Goal: Task Accomplishment & Management: Manage account settings

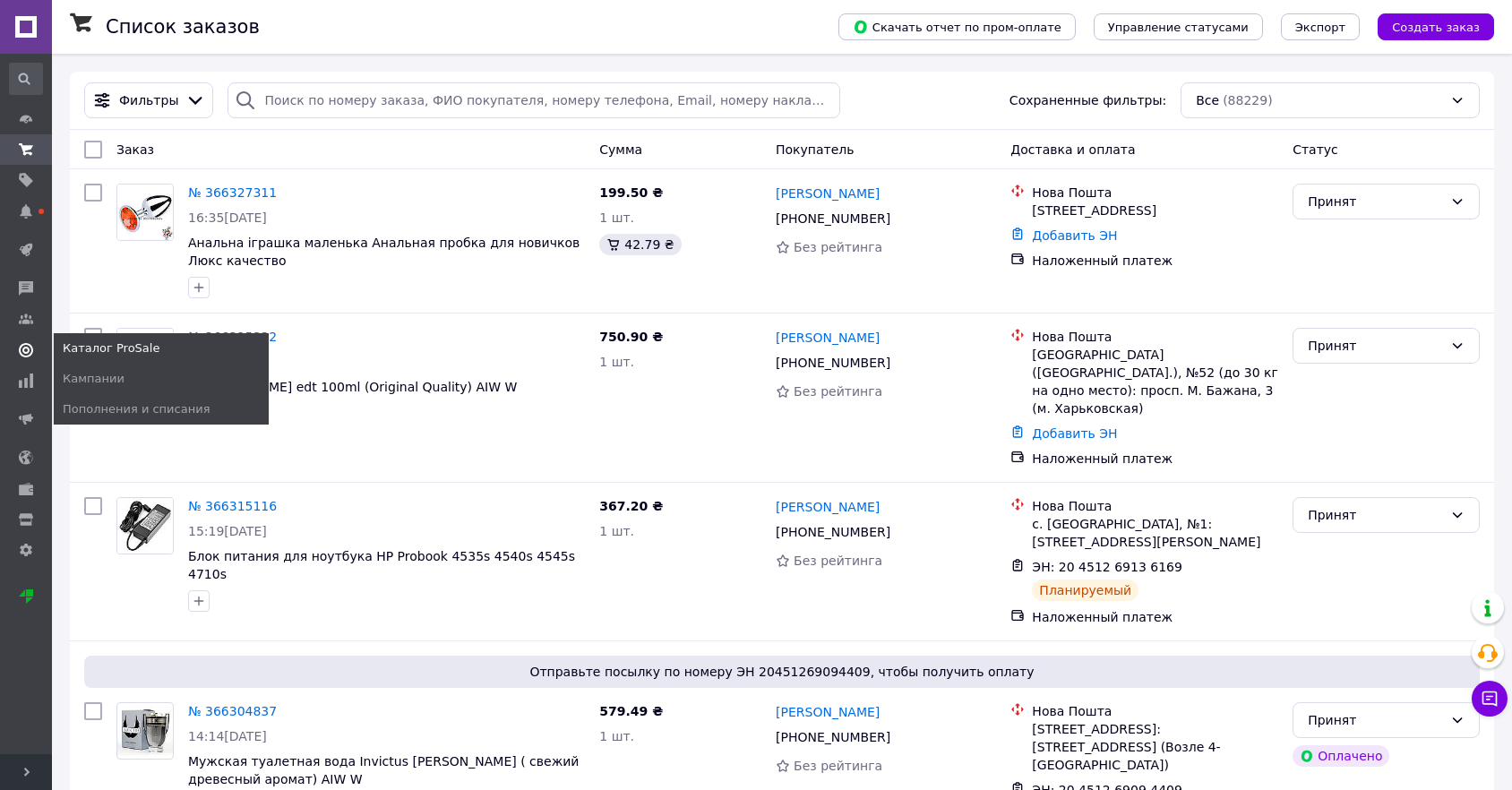
click at [25, 348] on use at bounding box center [25, 350] width 15 height 15
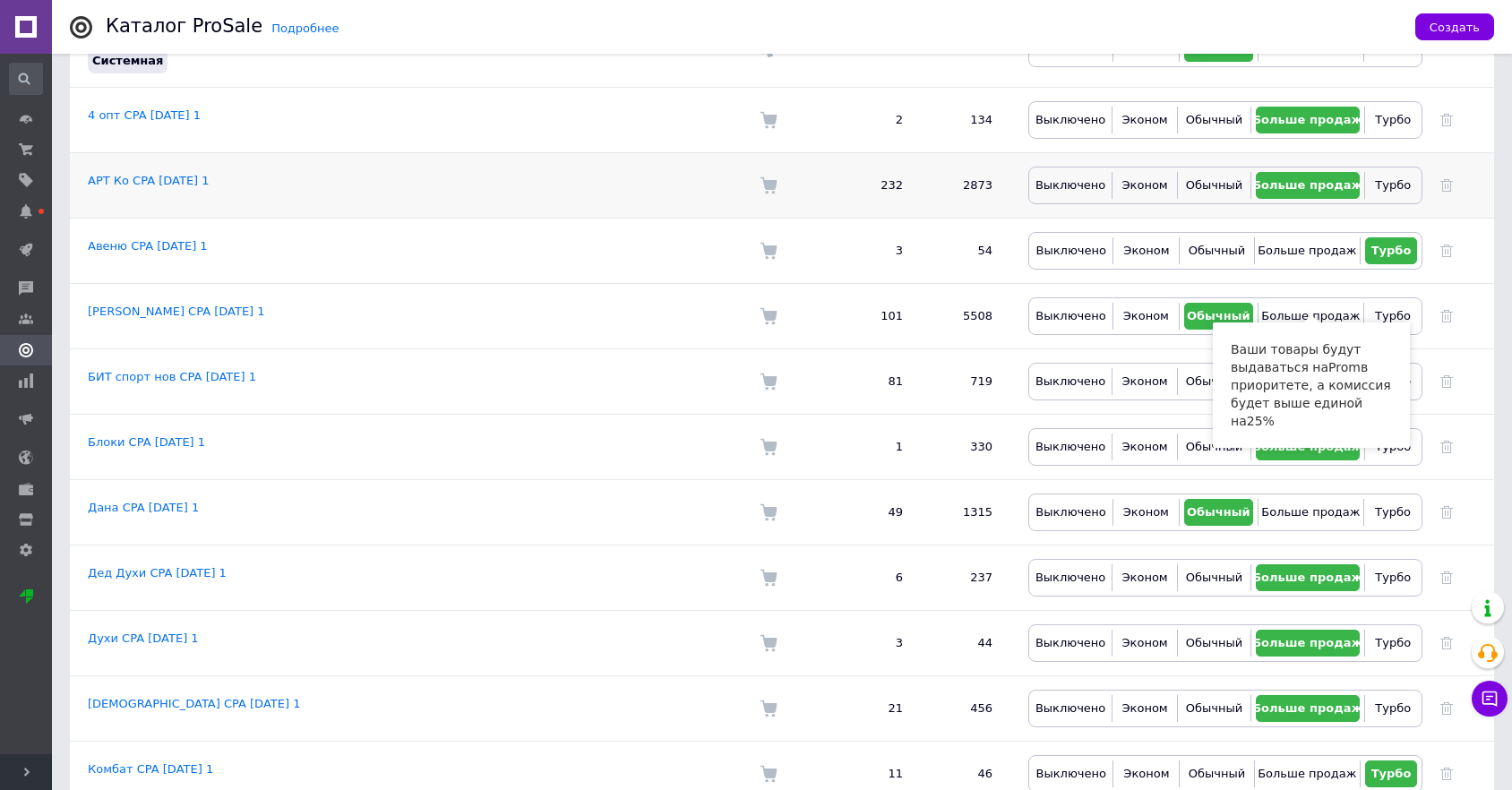
scroll to position [298, 0]
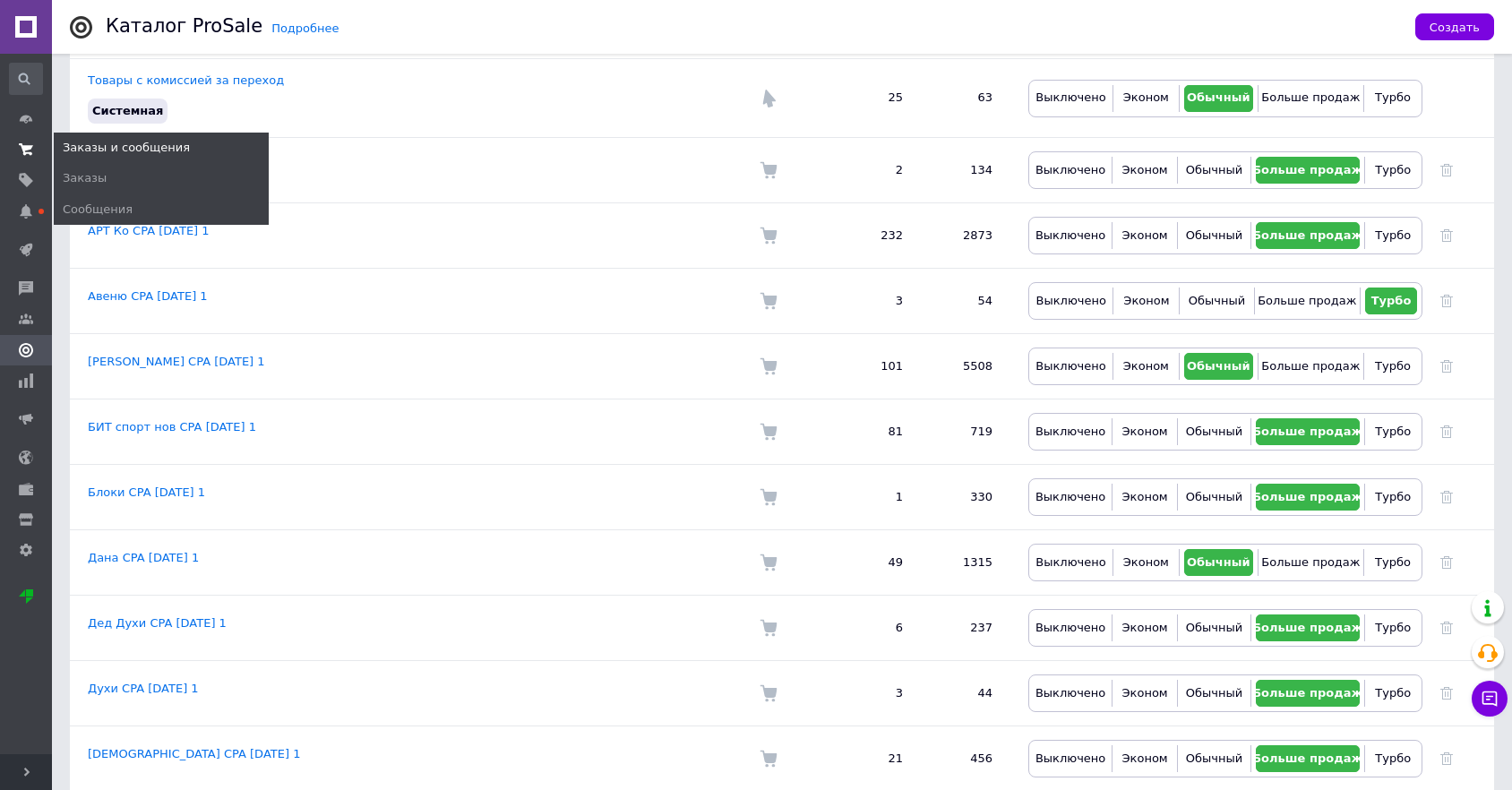
click at [29, 154] on use at bounding box center [25, 150] width 15 height 12
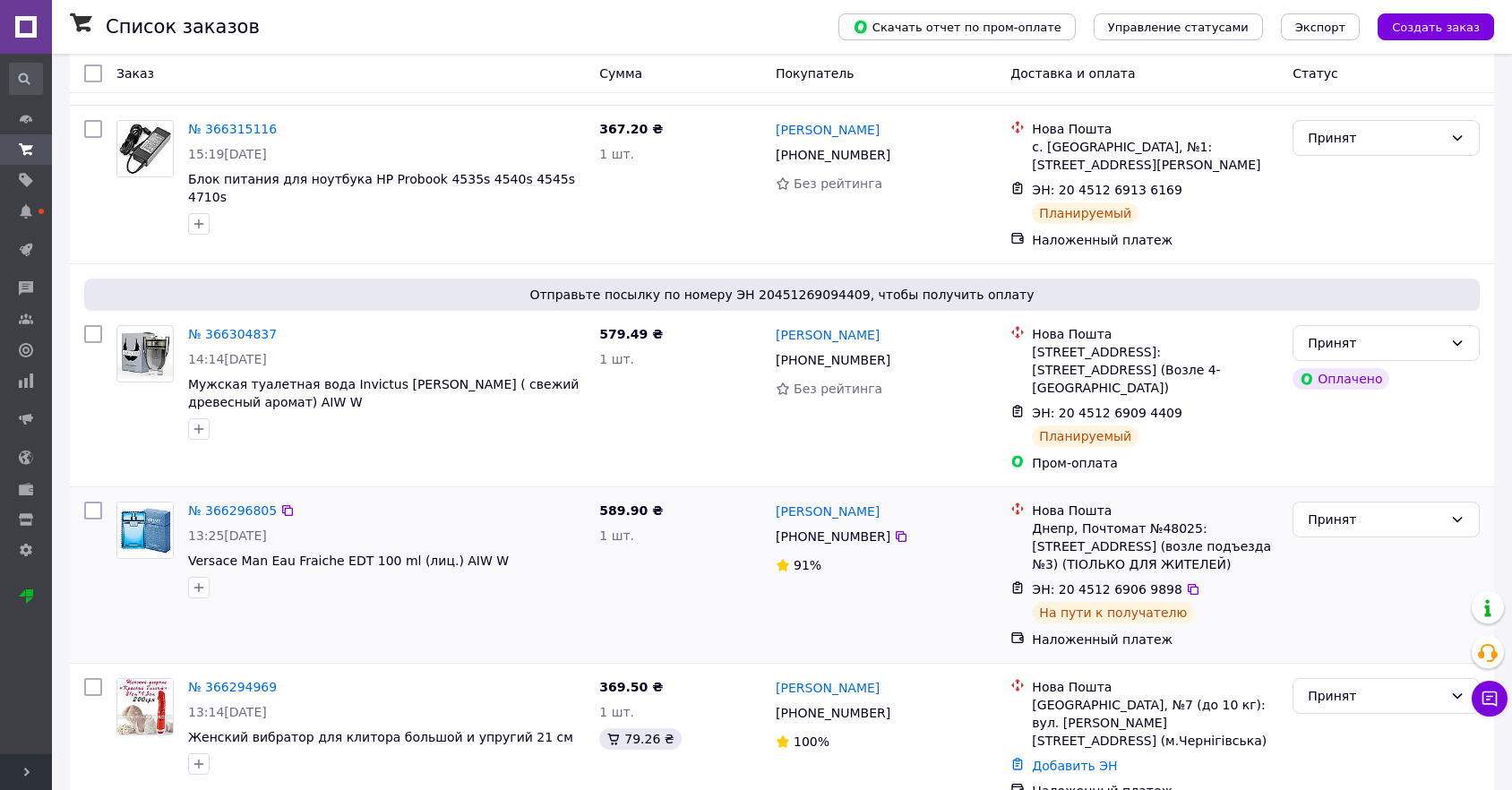
scroll to position [696, 0]
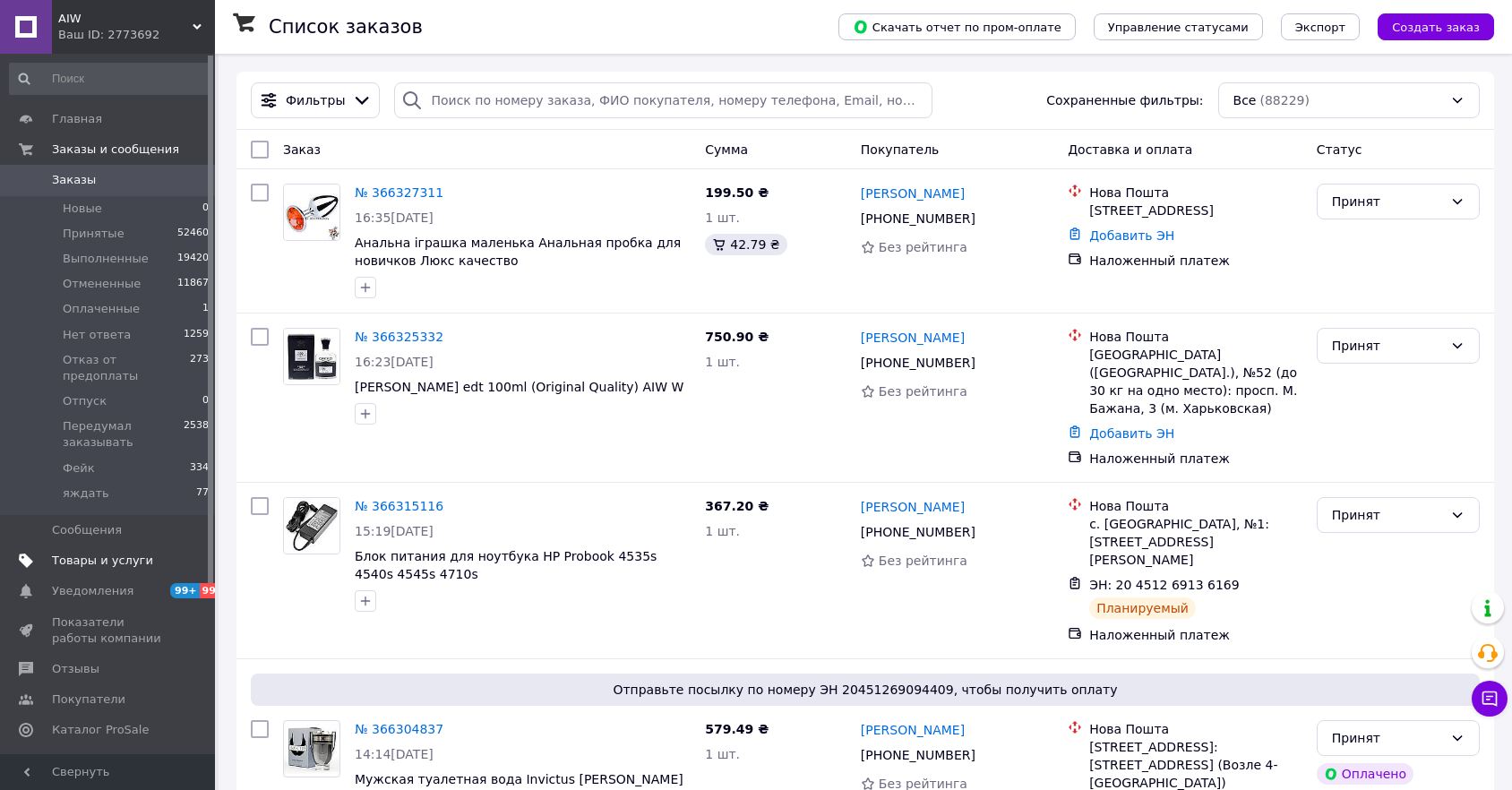
click at [89, 553] on span "Товары и услуги" at bounding box center [102, 561] width 101 height 17
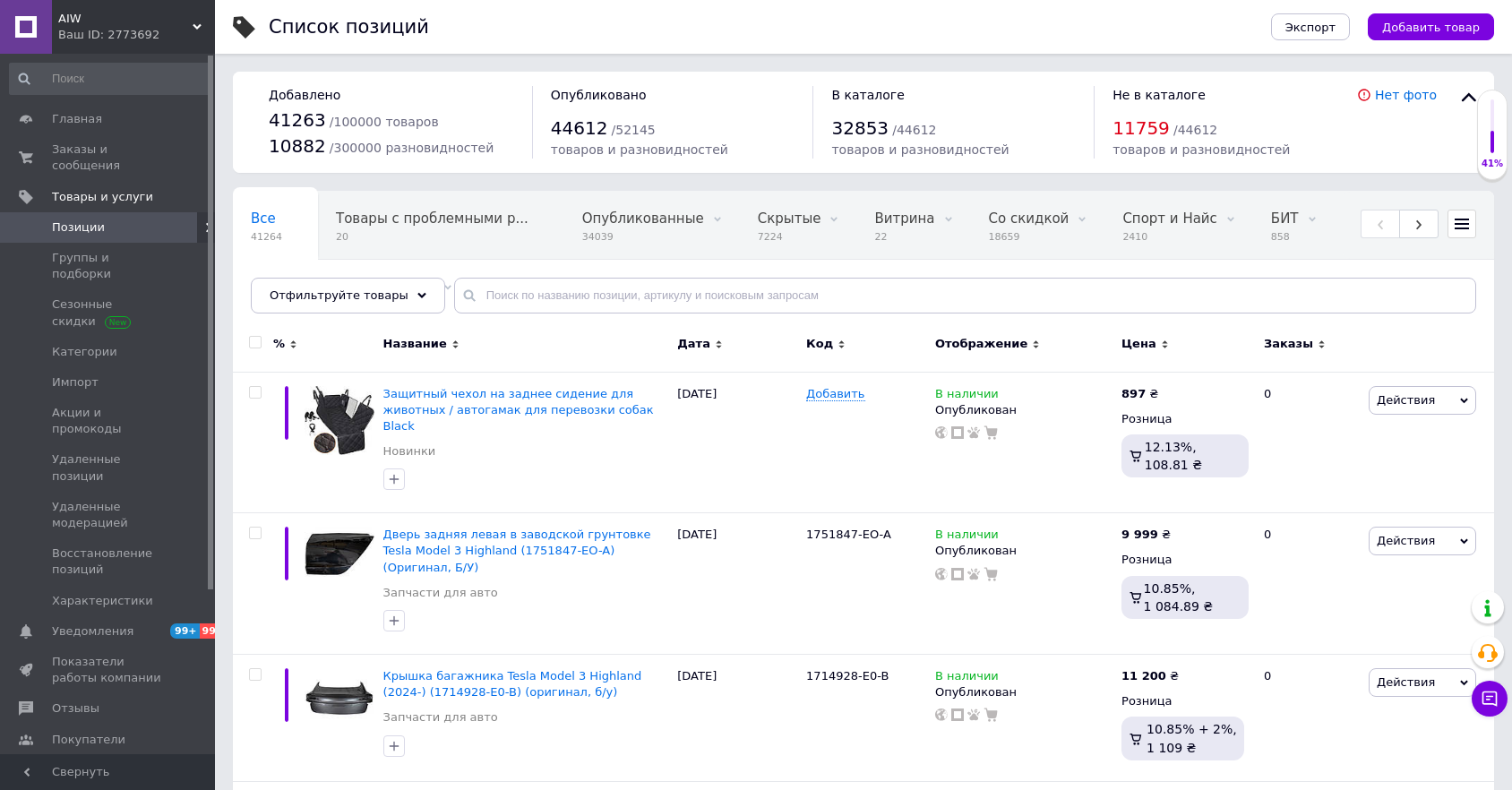
click at [203, 223] on icon at bounding box center [208, 227] width 11 height 11
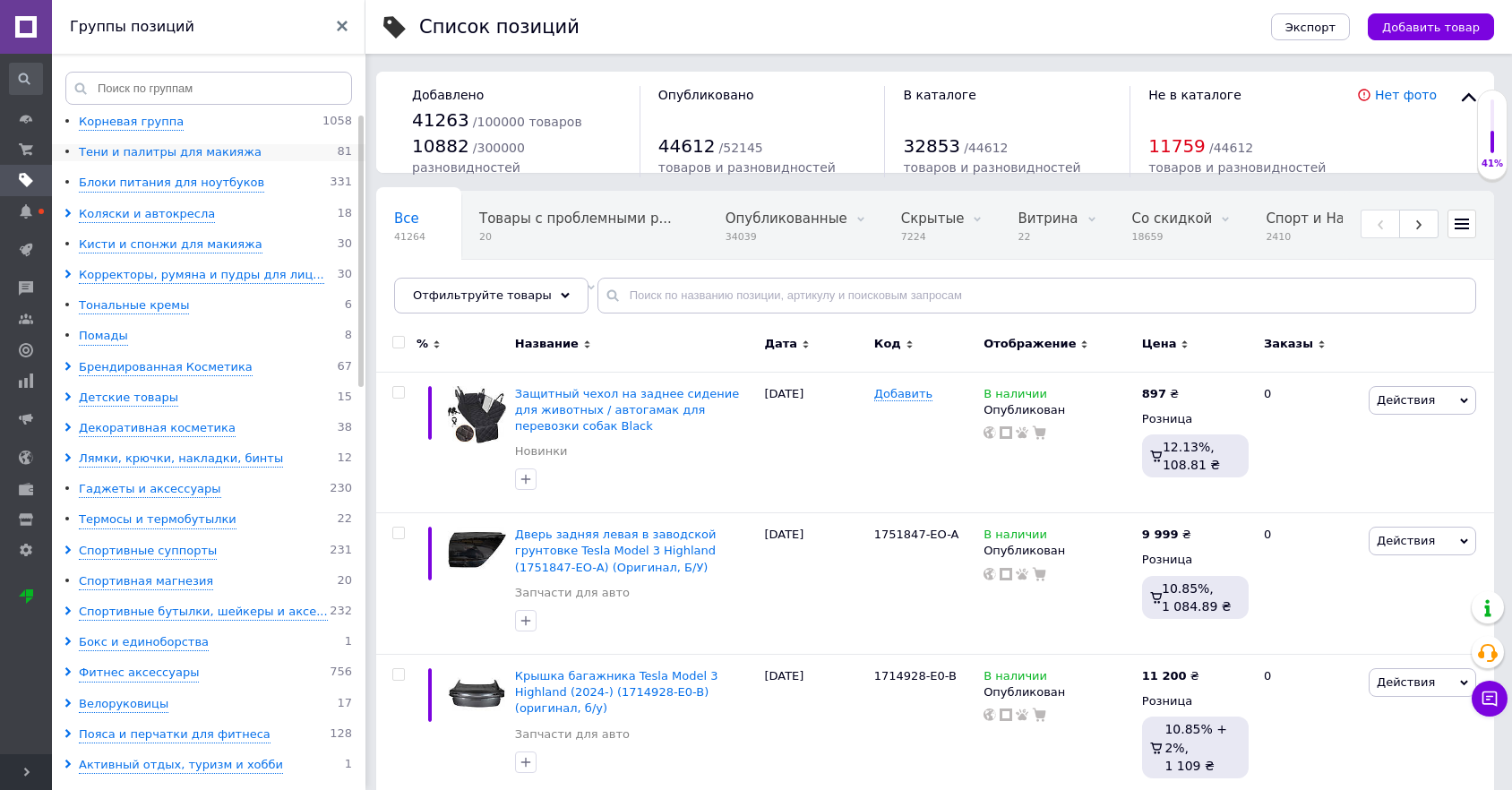
click at [147, 151] on div "Тени и палитры для макияжа" at bounding box center [170, 153] width 183 height 17
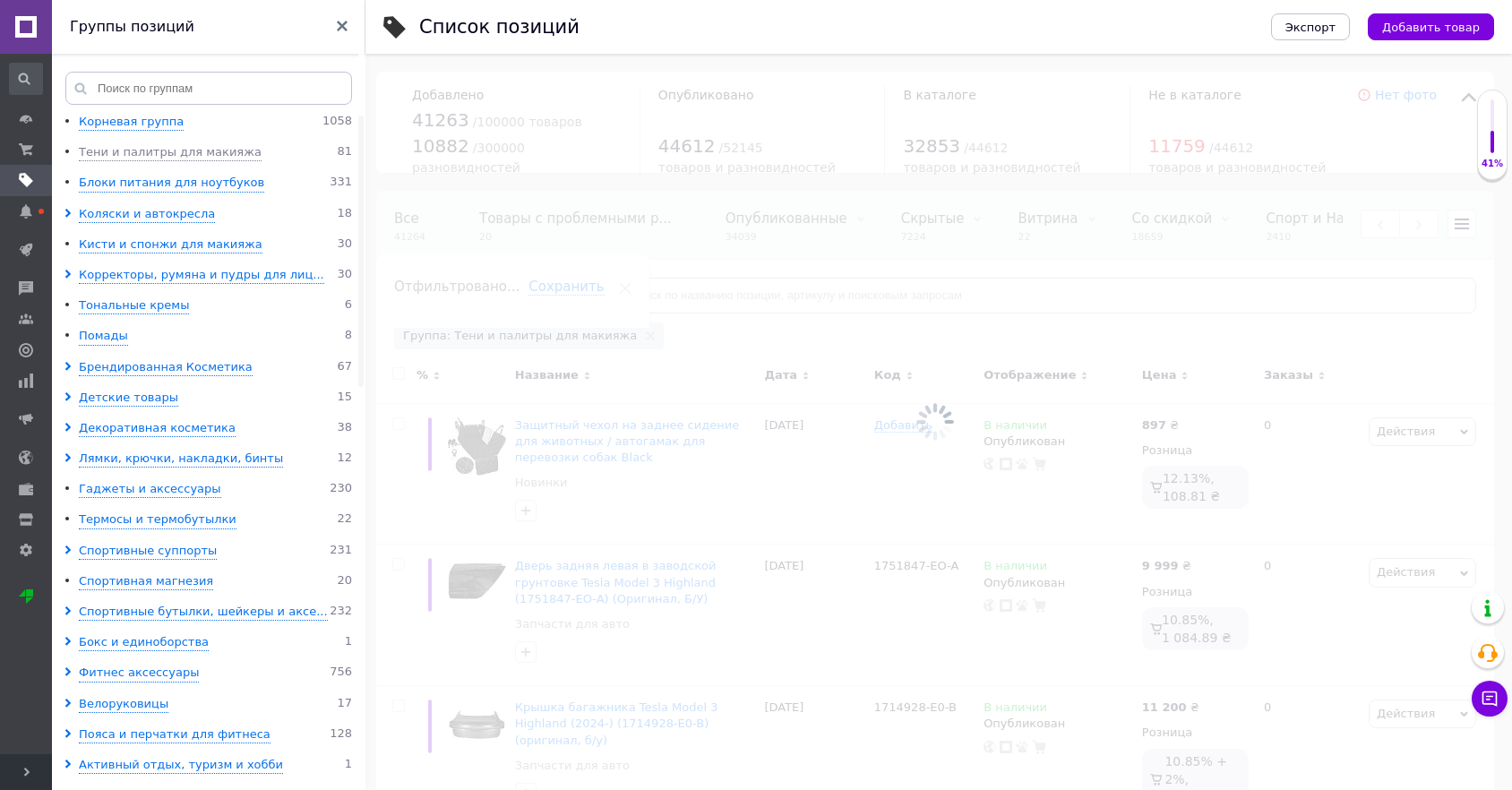
scroll to position [0, 1275]
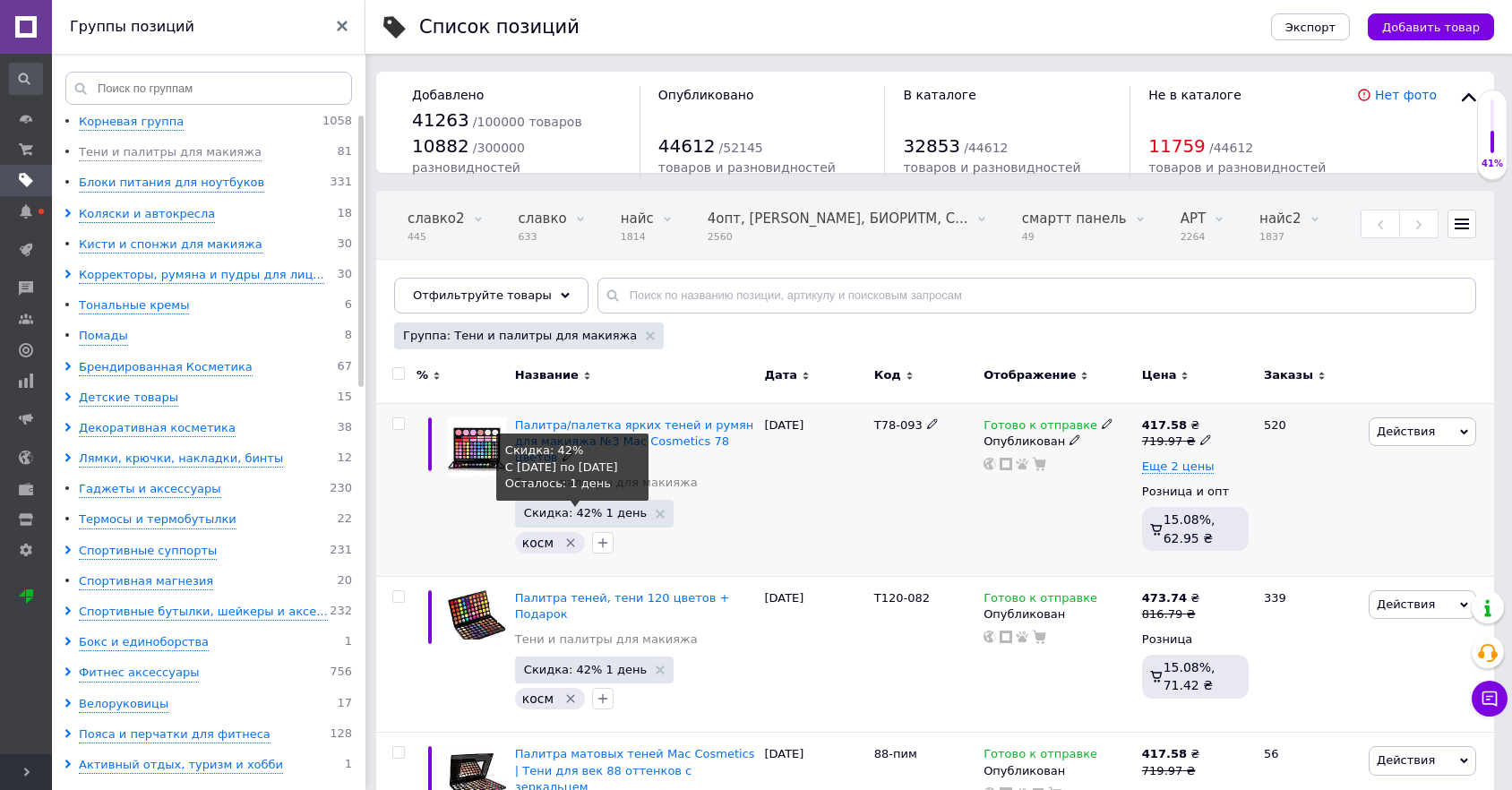
click at [595, 507] on span "Скидка: 42% 1 день" at bounding box center [585, 513] width 122 height 12
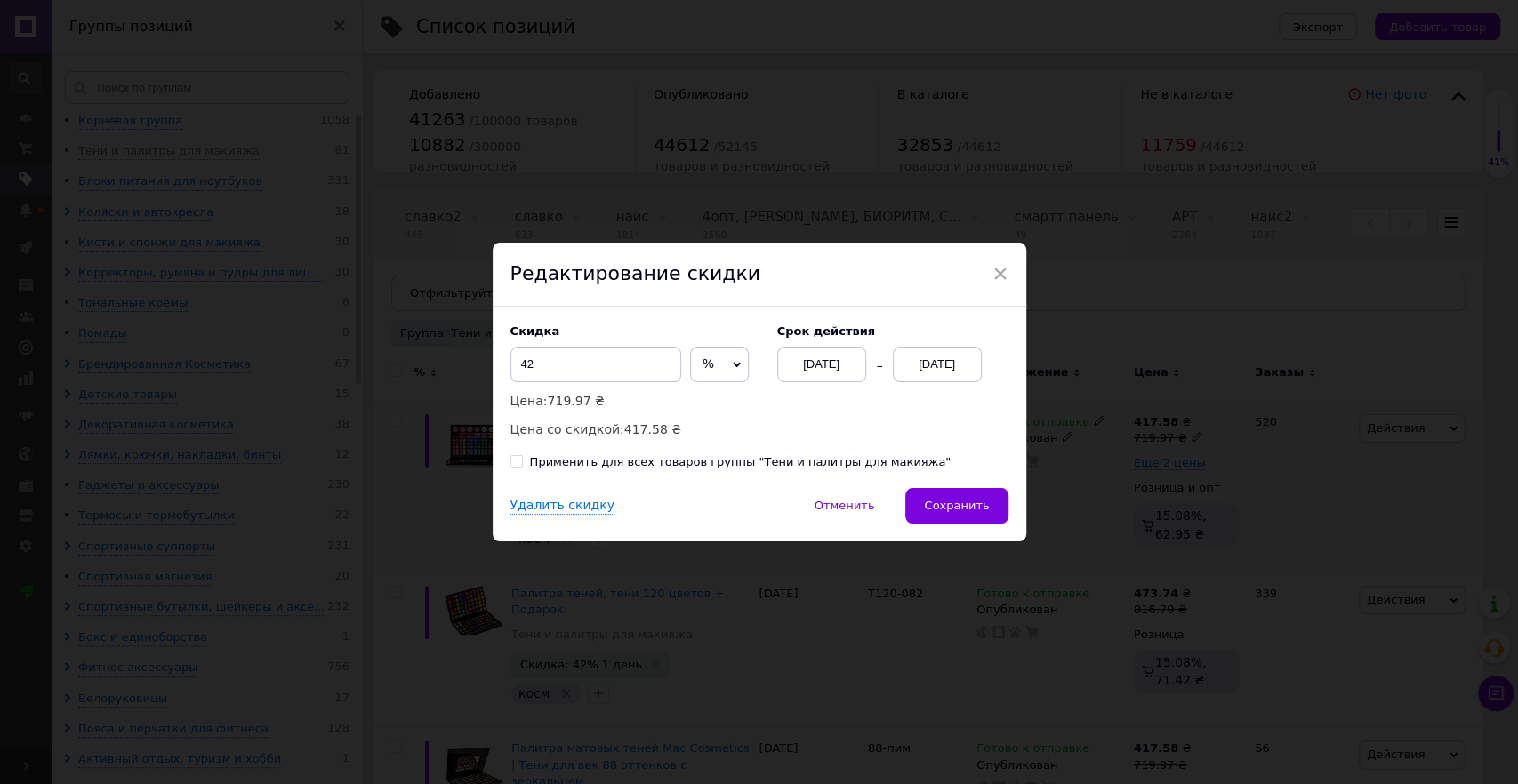
click at [796, 363] on div "[DATE]" at bounding box center [822, 365] width 89 height 36
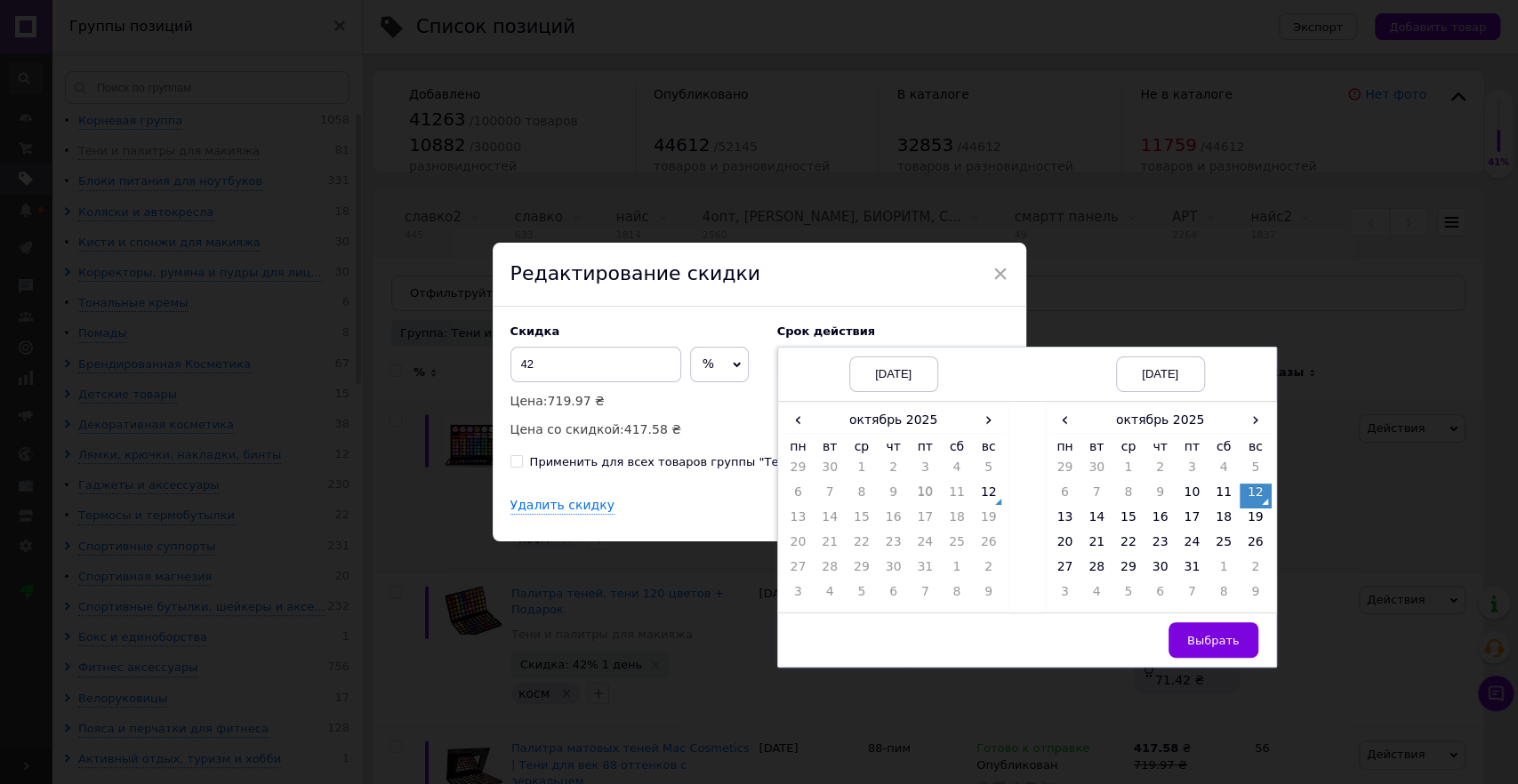
click at [964, 491] on td "11" at bounding box center [957, 497] width 32 height 25
click at [975, 496] on td "12" at bounding box center [989, 497] width 32 height 25
drag, startPoint x: 1091, startPoint y: 515, endPoint x: 1200, endPoint y: 606, distance: 142.0
click at [1094, 518] on td "14" at bounding box center [1096, 521] width 32 height 25
click at [1198, 626] on button "Выбрать" at bounding box center [1213, 639] width 90 height 36
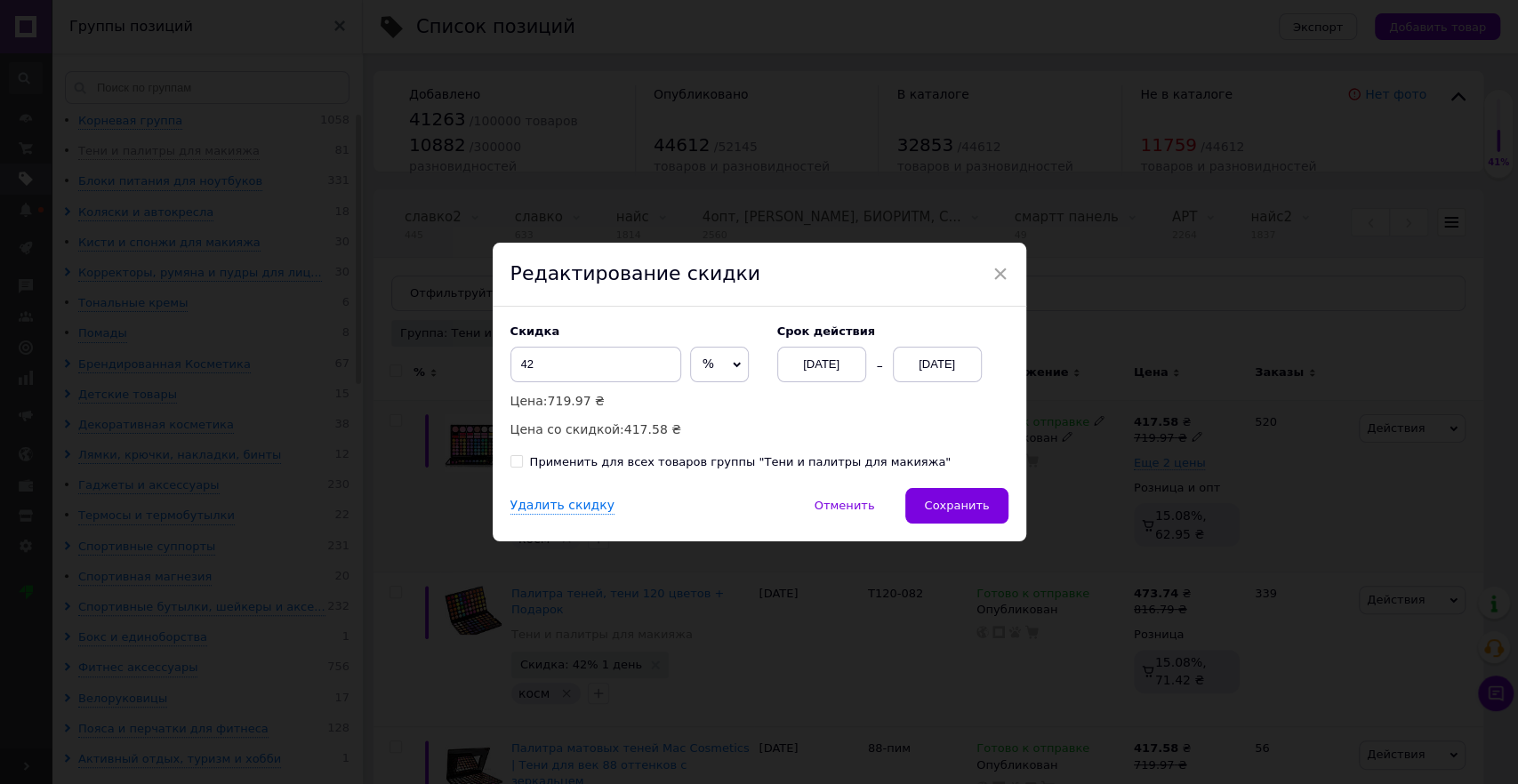
click at [896, 454] on div "Применить для всех товаров группы "Тени и палитры для макияжа"" at bounding box center [759, 462] width 498 height 16
click at [848, 467] on div "Применить для всех товаров группы "Тени и палитры для макияжа"" at bounding box center [741, 462] width 421 height 16
click at [522, 467] on input "Применить для всех товаров группы "Тени и палитры для макияжа"" at bounding box center [516, 461] width 12 height 12
checkbox input "true"
click at [846, 418] on div "Скидка 42 % ₴ Цена: 719.97 ₴ Цена со скидкой: 417.58 ₴ Cрок действия [DATE] [DA…" at bounding box center [759, 383] width 498 height 116
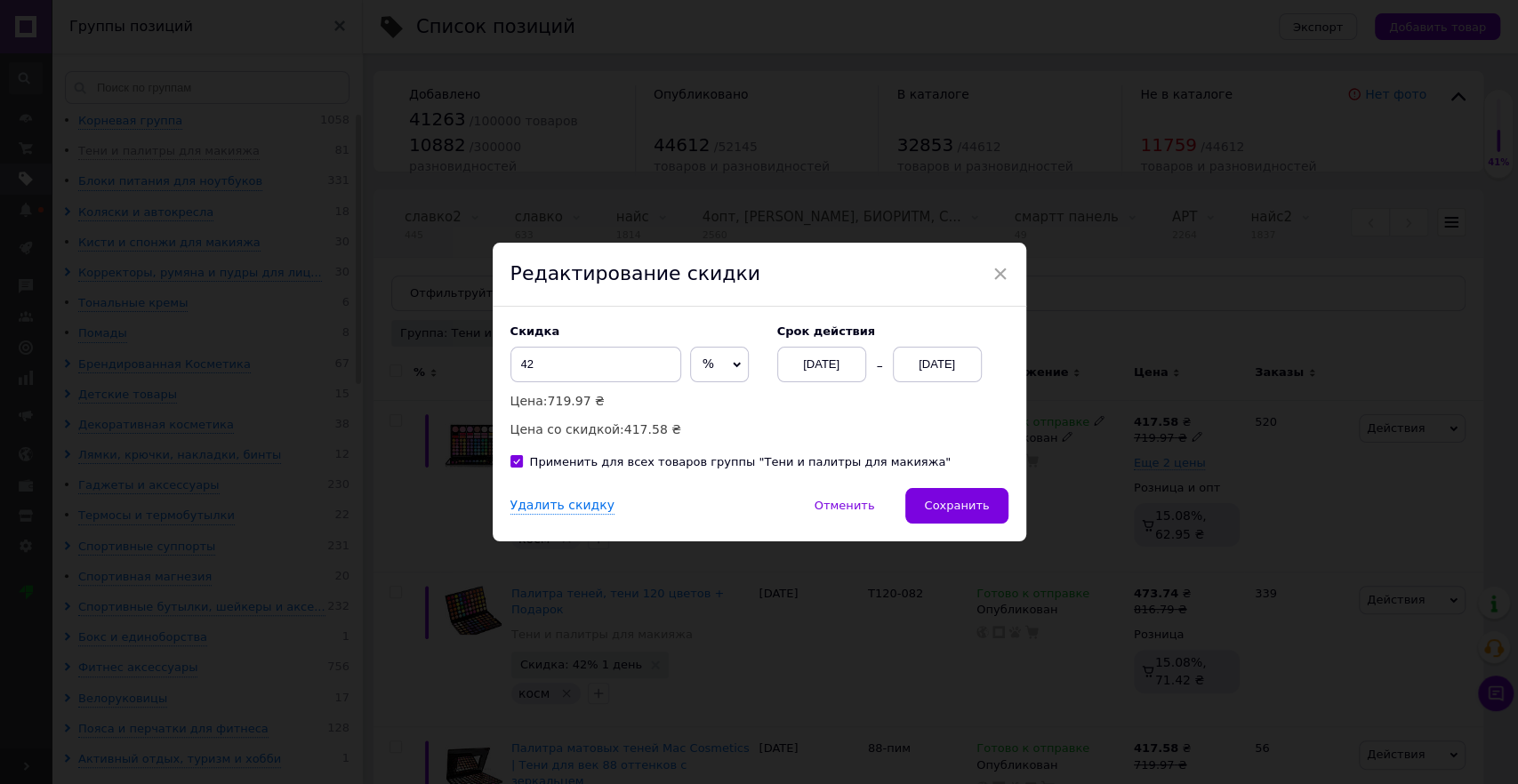
click at [963, 505] on span "Сохранить" at bounding box center [956, 505] width 65 height 14
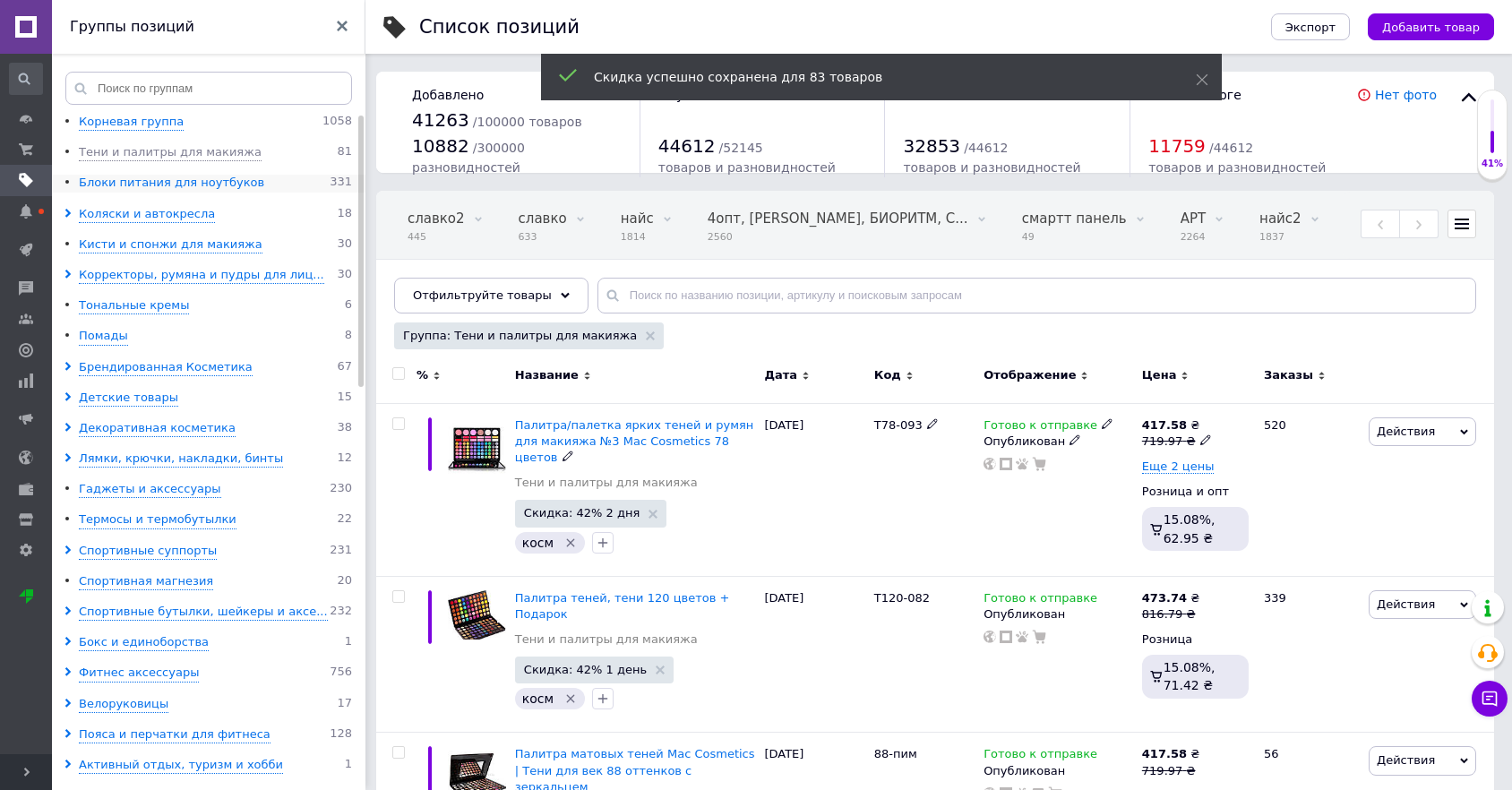
drag, startPoint x: 146, startPoint y: 185, endPoint x: 236, endPoint y: 213, distance: 94.3
click at [146, 185] on div "Блоки питания для ноутбуков" at bounding box center [171, 184] width 186 height 17
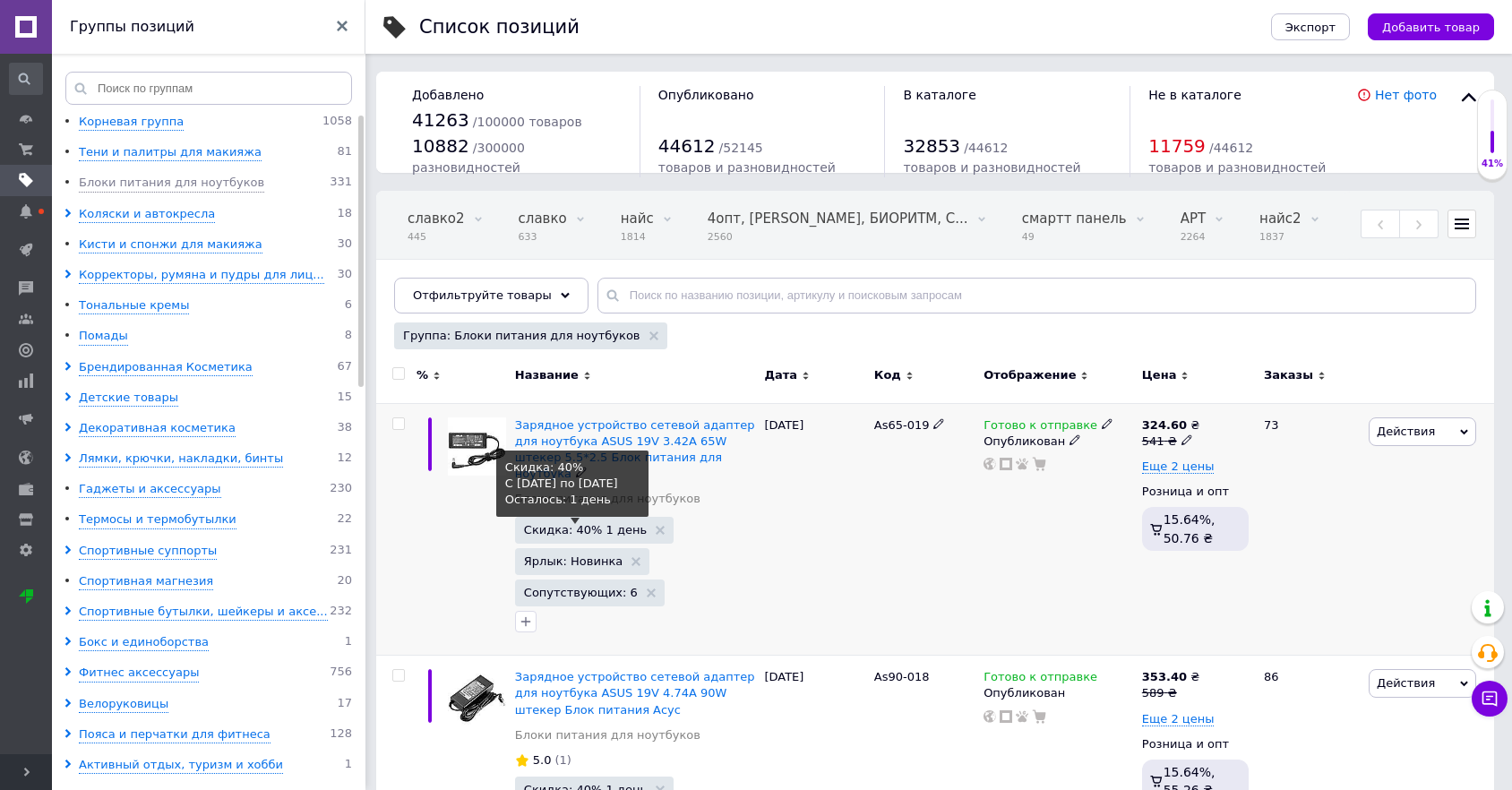
click at [592, 524] on span "Скидка: 40% 1 день" at bounding box center [585, 530] width 122 height 12
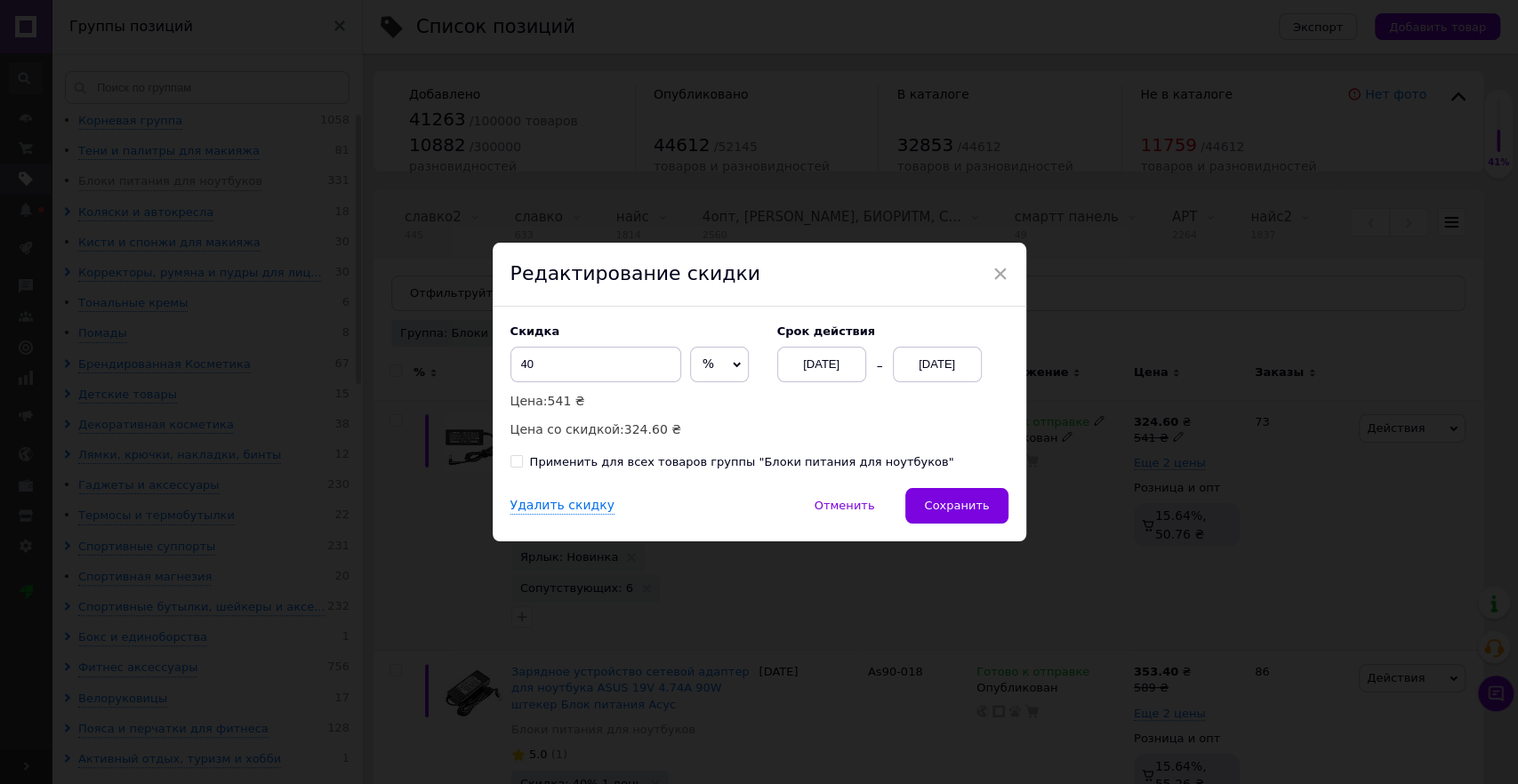
click at [817, 362] on div "[DATE]" at bounding box center [822, 365] width 89 height 36
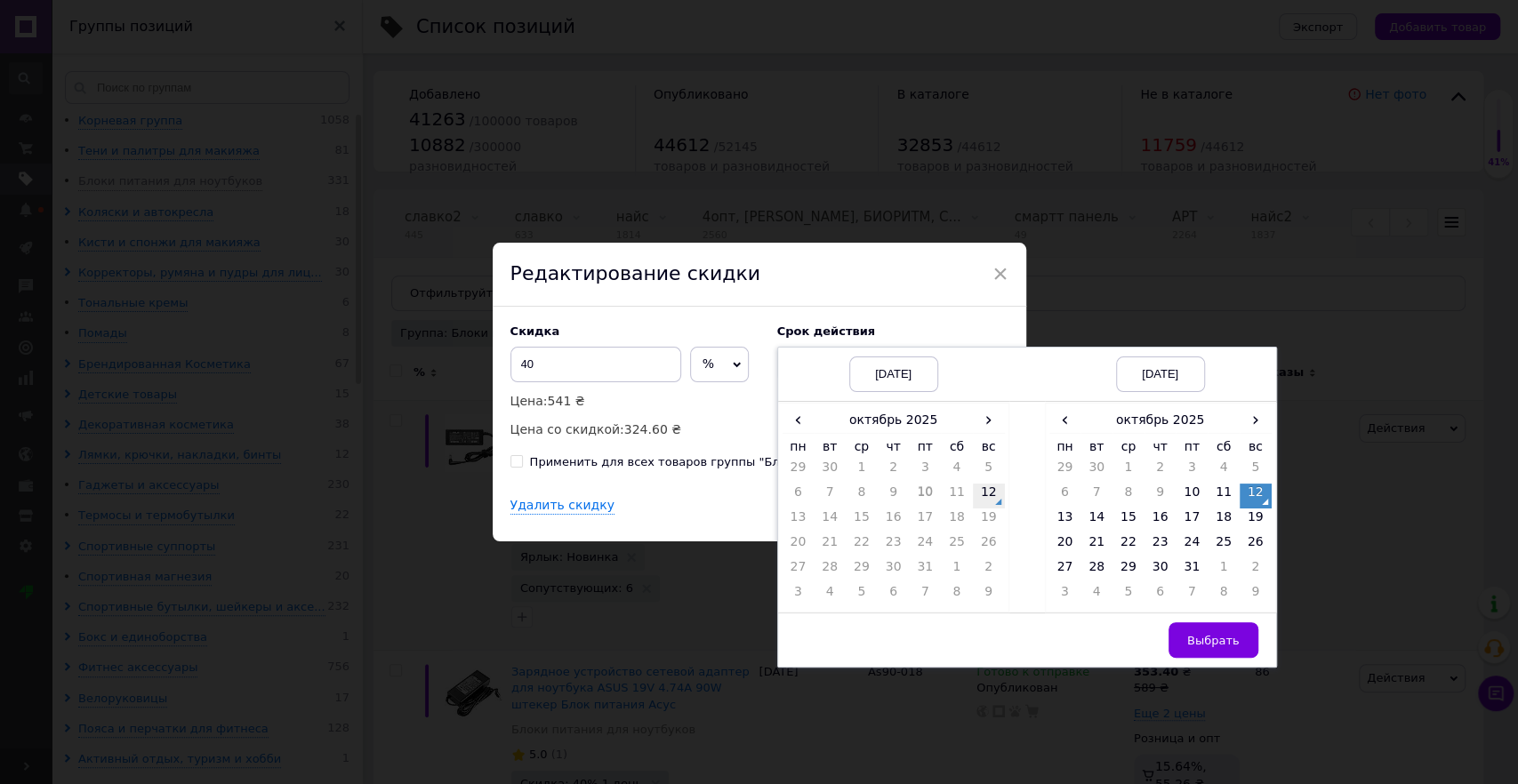
drag, startPoint x: 981, startPoint y: 491, endPoint x: 996, endPoint y: 497, distance: 16.2
click at [981, 490] on td "12" at bounding box center [989, 497] width 32 height 25
click at [1086, 518] on td "14" at bounding box center [1096, 521] width 32 height 25
click at [1195, 638] on span "Выбрать" at bounding box center [1213, 640] width 52 height 14
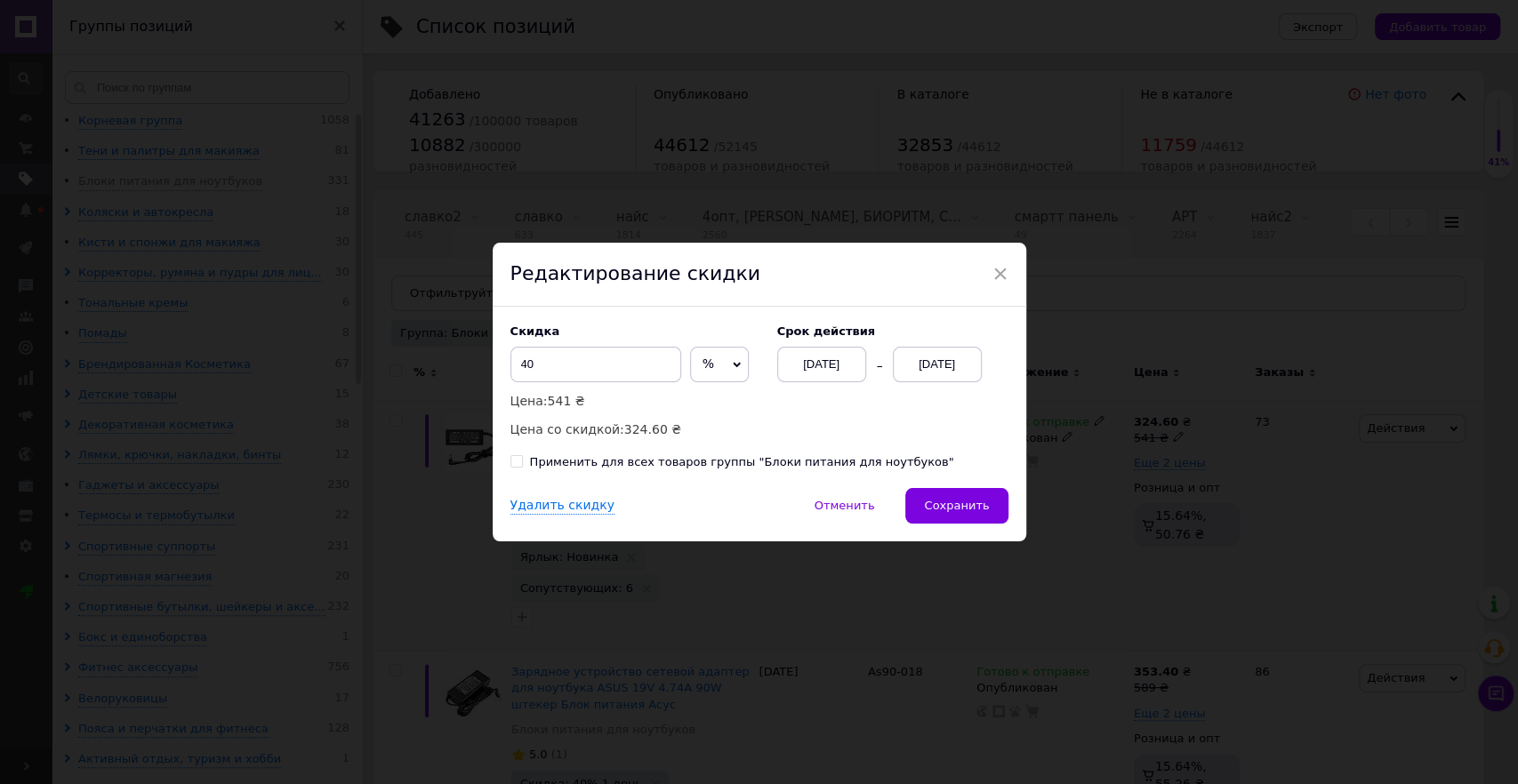
click at [870, 418] on div "Скидка 40 % ₴ Цена: 541 ₴ Цена со скидкой: 324.60 ₴ Cрок действия [DATE] [DATE]" at bounding box center [759, 383] width 498 height 116
click at [804, 464] on div "Применить для всех товаров группы "Блоки питания для ноутбуков"" at bounding box center [743, 462] width 424 height 16
click at [522, 464] on input "Применить для всех товаров группы "Блоки питания для ноутбуков"" at bounding box center [516, 461] width 12 height 12
checkbox input "true"
click at [814, 427] on div "Скидка 40 % ₴ Цена: 541 ₴ Цена со скидкой: 324.60 ₴ Cрок действия [DATE] [DATE]" at bounding box center [759, 383] width 498 height 116
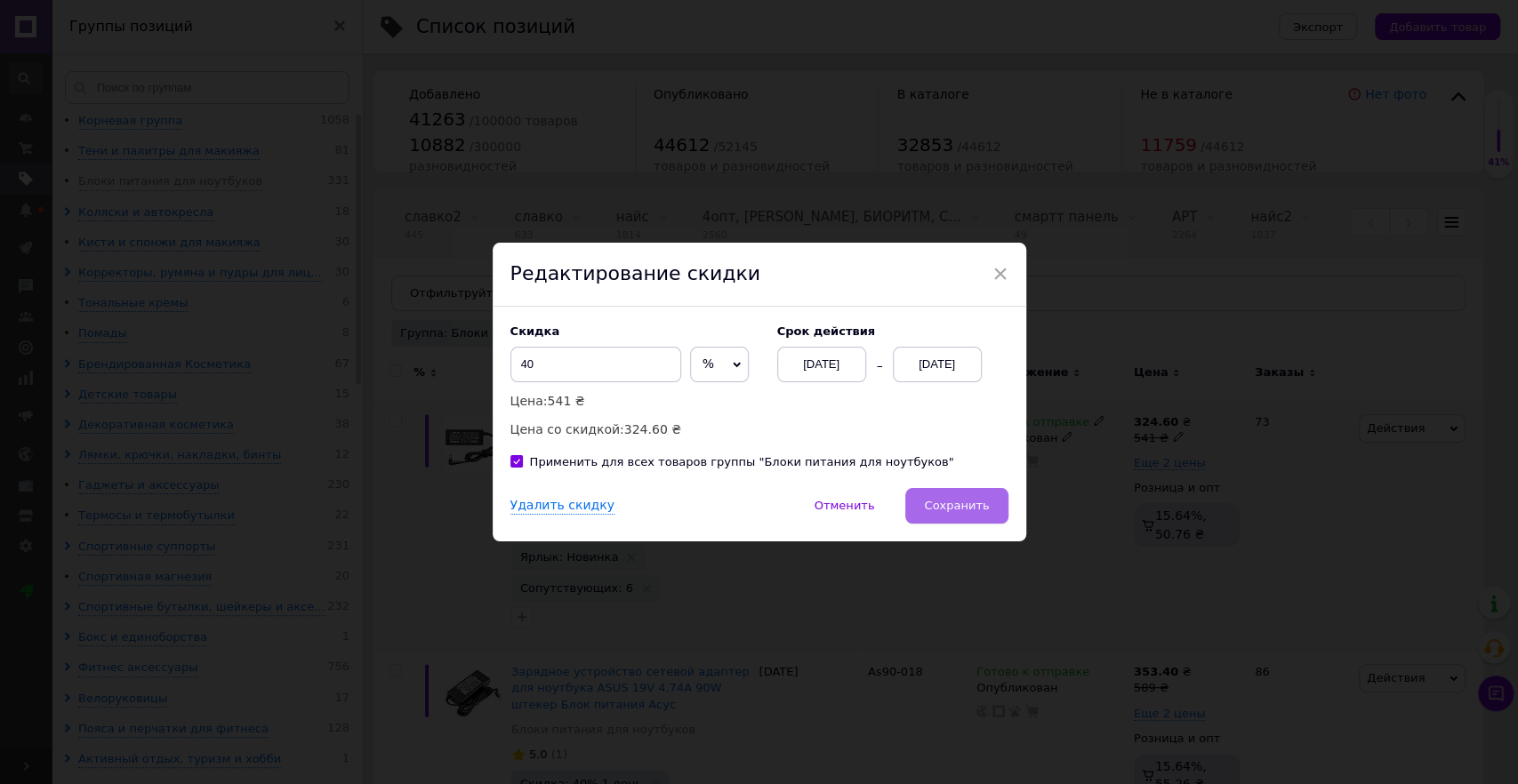
click at [941, 503] on span "Сохранить" at bounding box center [956, 505] width 65 height 14
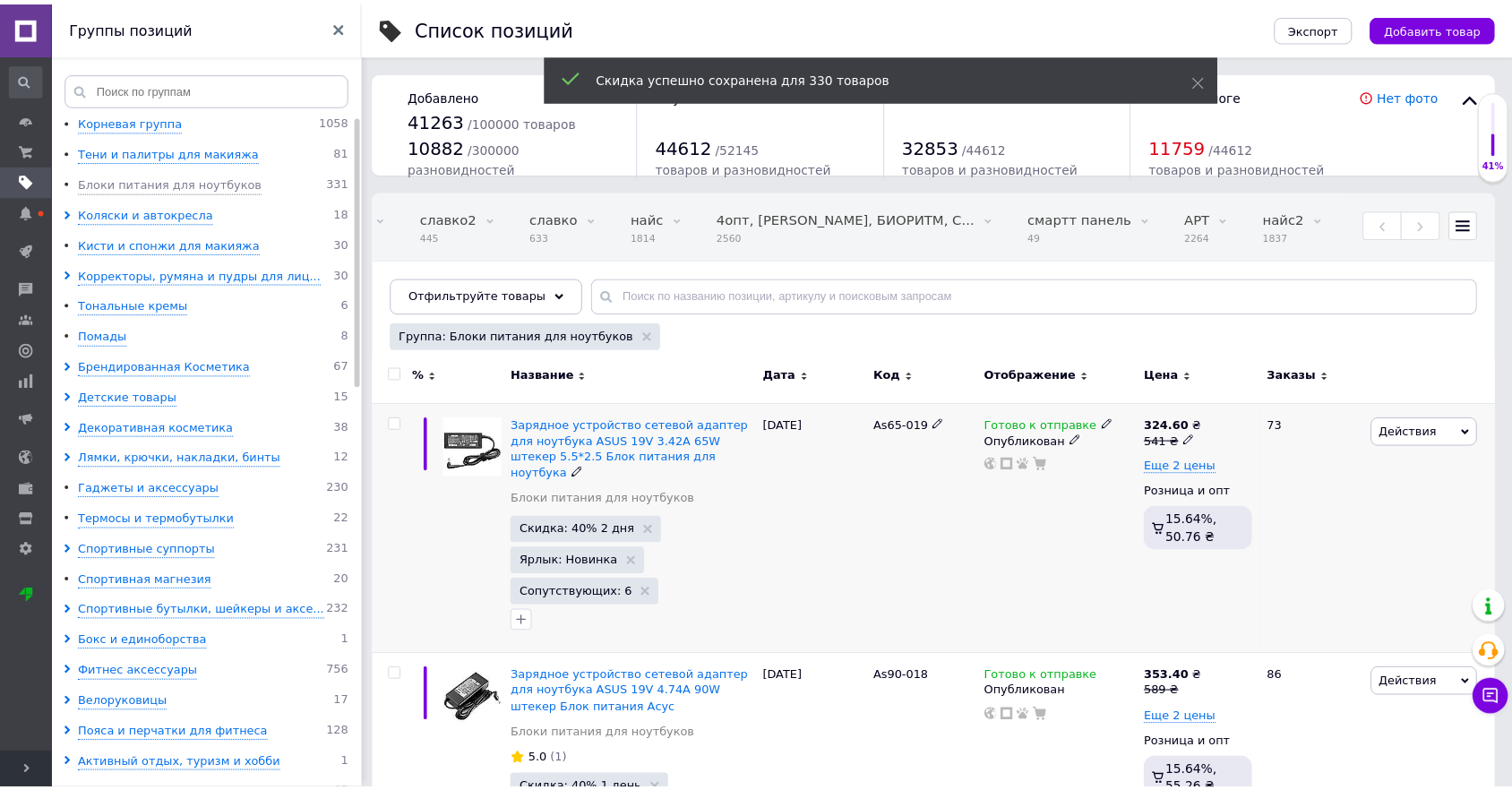
scroll to position [0, 1275]
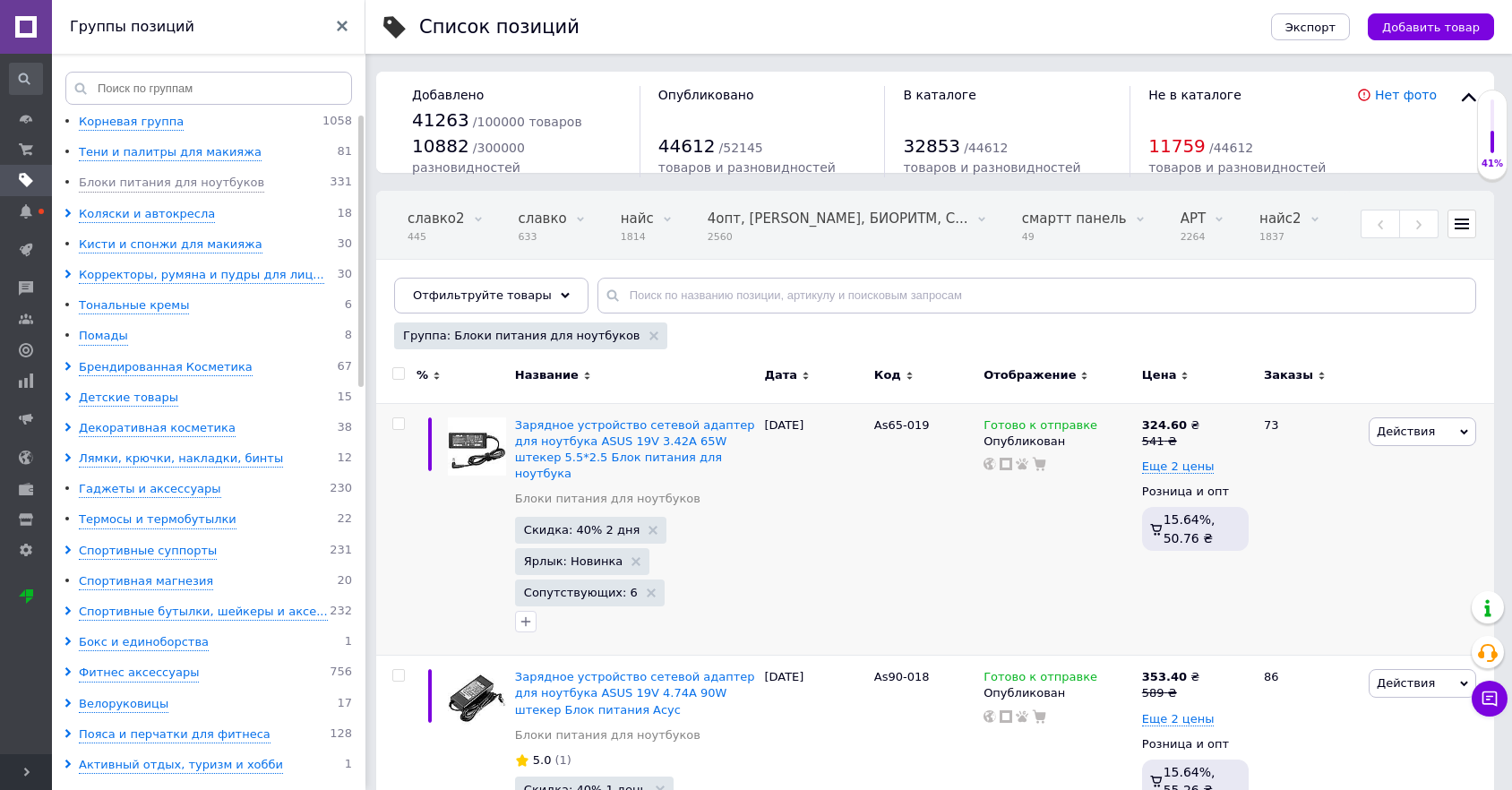
drag, startPoint x: 137, startPoint y: 215, endPoint x: 140, endPoint y: 228, distance: 13.3
click at [137, 215] on div "Коляски и автокресла" at bounding box center [147, 215] width 136 height 17
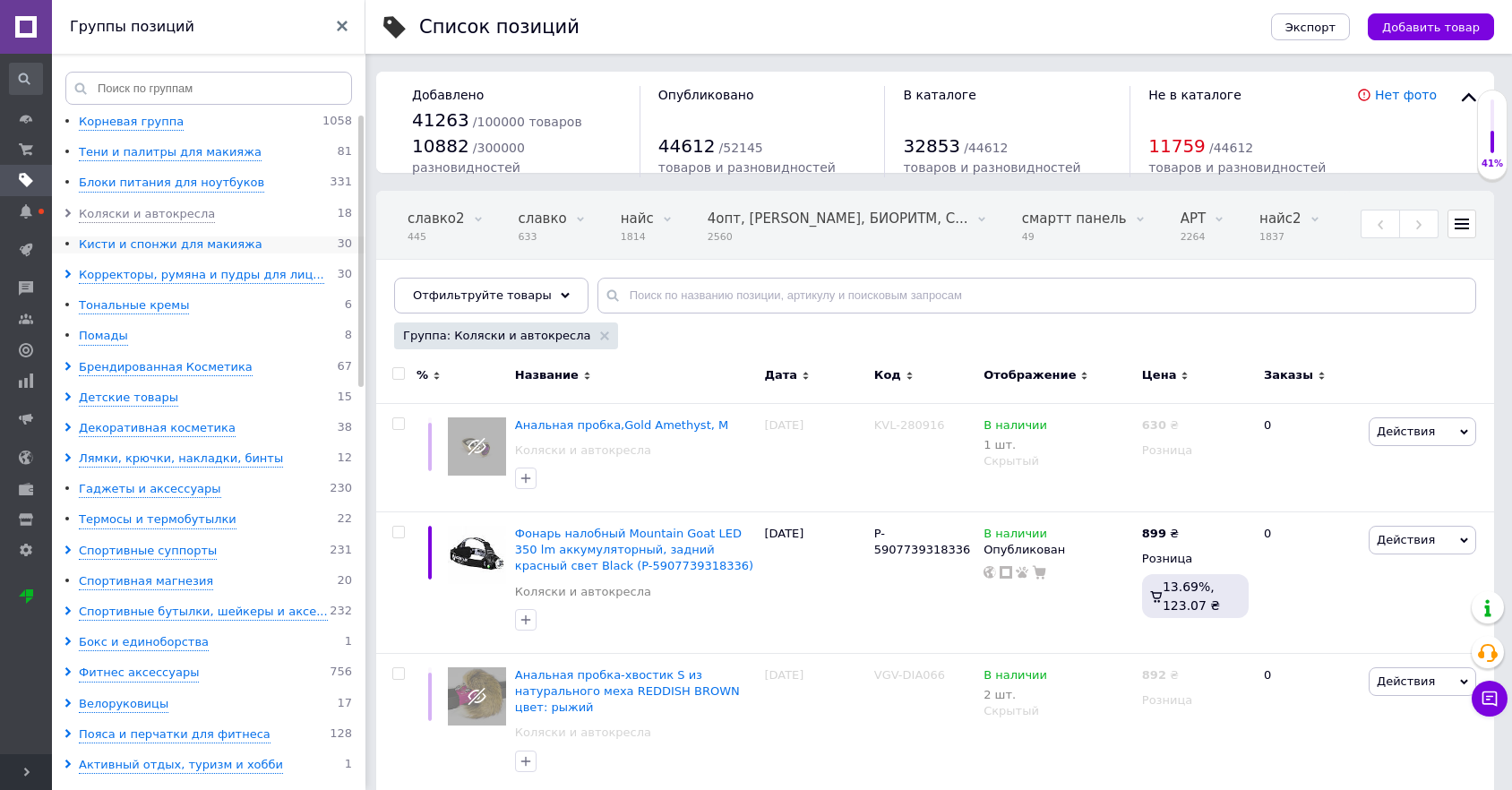
click at [167, 251] on div "Кисти и спонжи для макияжа" at bounding box center [170, 245] width 184 height 17
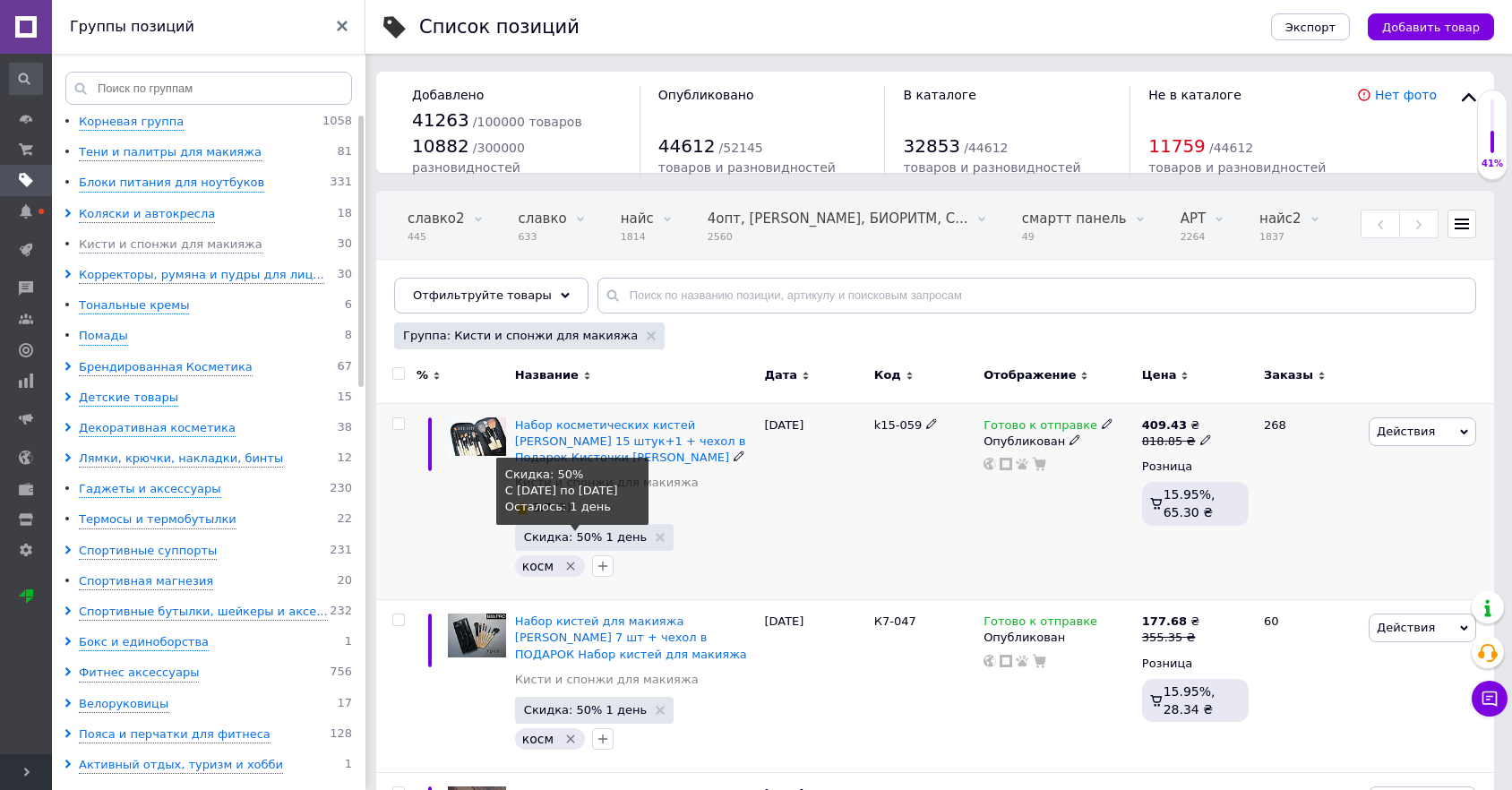
click at [602, 540] on span "Скидка: 50% 1 день" at bounding box center [585, 537] width 122 height 12
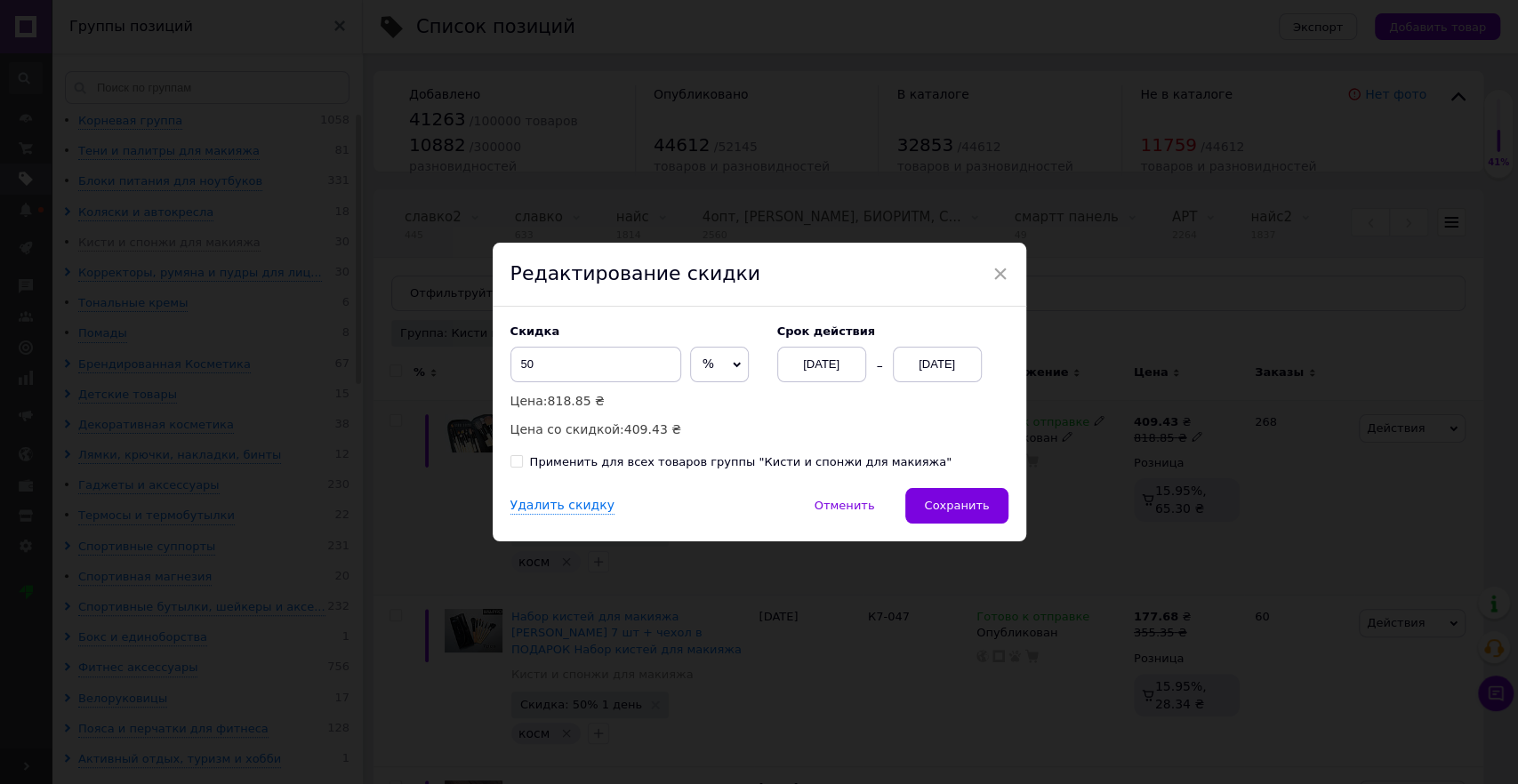
click at [827, 359] on div "[DATE]" at bounding box center [822, 365] width 89 height 36
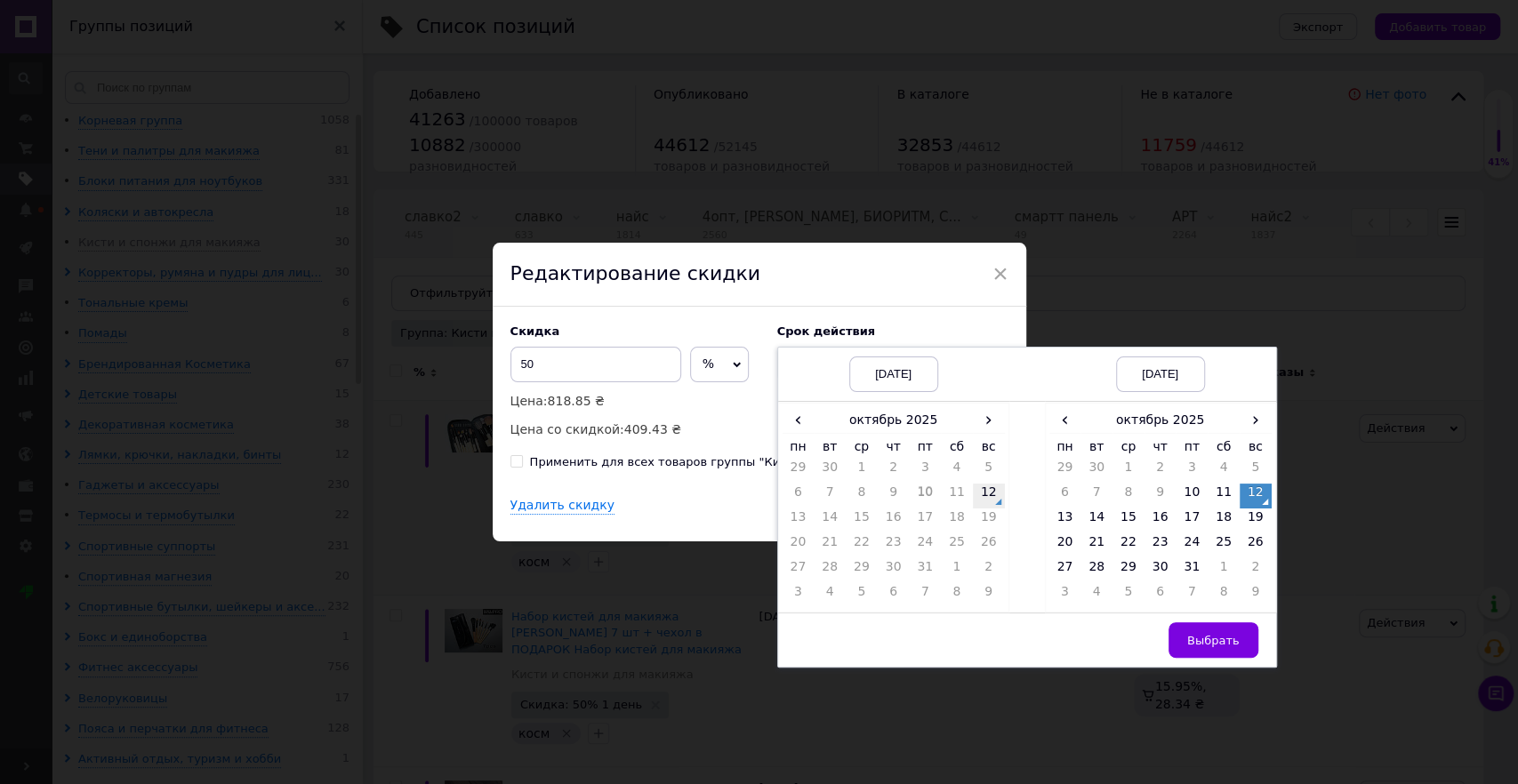
click at [985, 506] on td "12" at bounding box center [989, 497] width 32 height 25
click at [1093, 517] on td "14" at bounding box center [1096, 521] width 32 height 25
click at [1198, 634] on span "Выбрать" at bounding box center [1213, 640] width 52 height 14
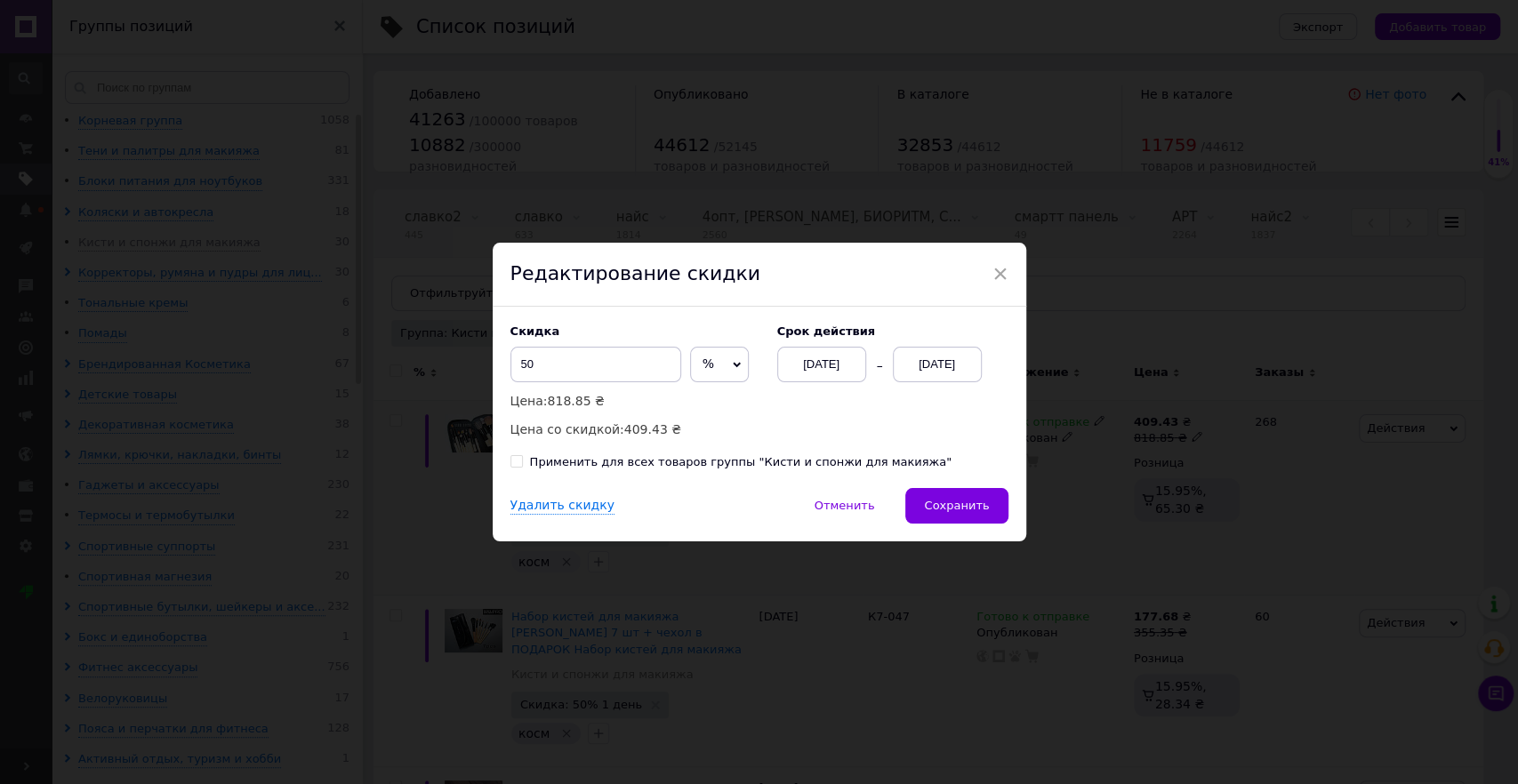
click at [894, 430] on div "Скидка 50 % ₴ Цена: 818.85 ₴ Цена со скидкой: 409.43 ₴ Cрок действия [DATE] [DA…" at bounding box center [759, 383] width 498 height 116
click at [847, 461] on div "Применить для всех товаров группы "Кисти и спонжи для макияжа"" at bounding box center [742, 462] width 422 height 16
click at [522, 461] on input "Применить для всех товаров группы "Кисти и спонжи для макияжа"" at bounding box center [516, 461] width 12 height 12
checkbox input "true"
click at [860, 425] on div "Скидка 50 % ₴ Цена: 818.85 ₴ Цена со скидкой: 409.43 ₴ Cрок действия [DATE] [DA…" at bounding box center [759, 383] width 498 height 116
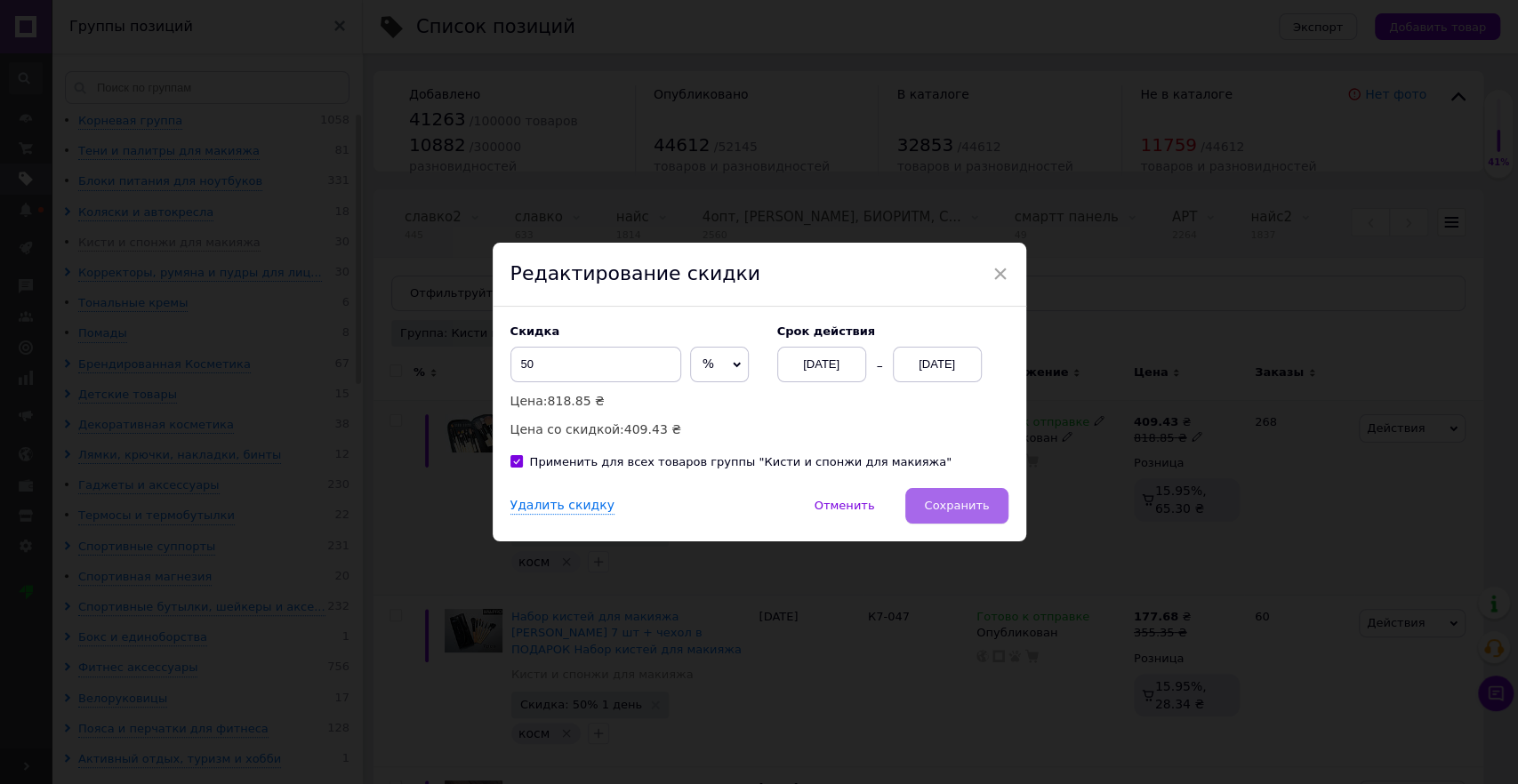
click at [967, 494] on button "Сохранить" at bounding box center [957, 505] width 102 height 36
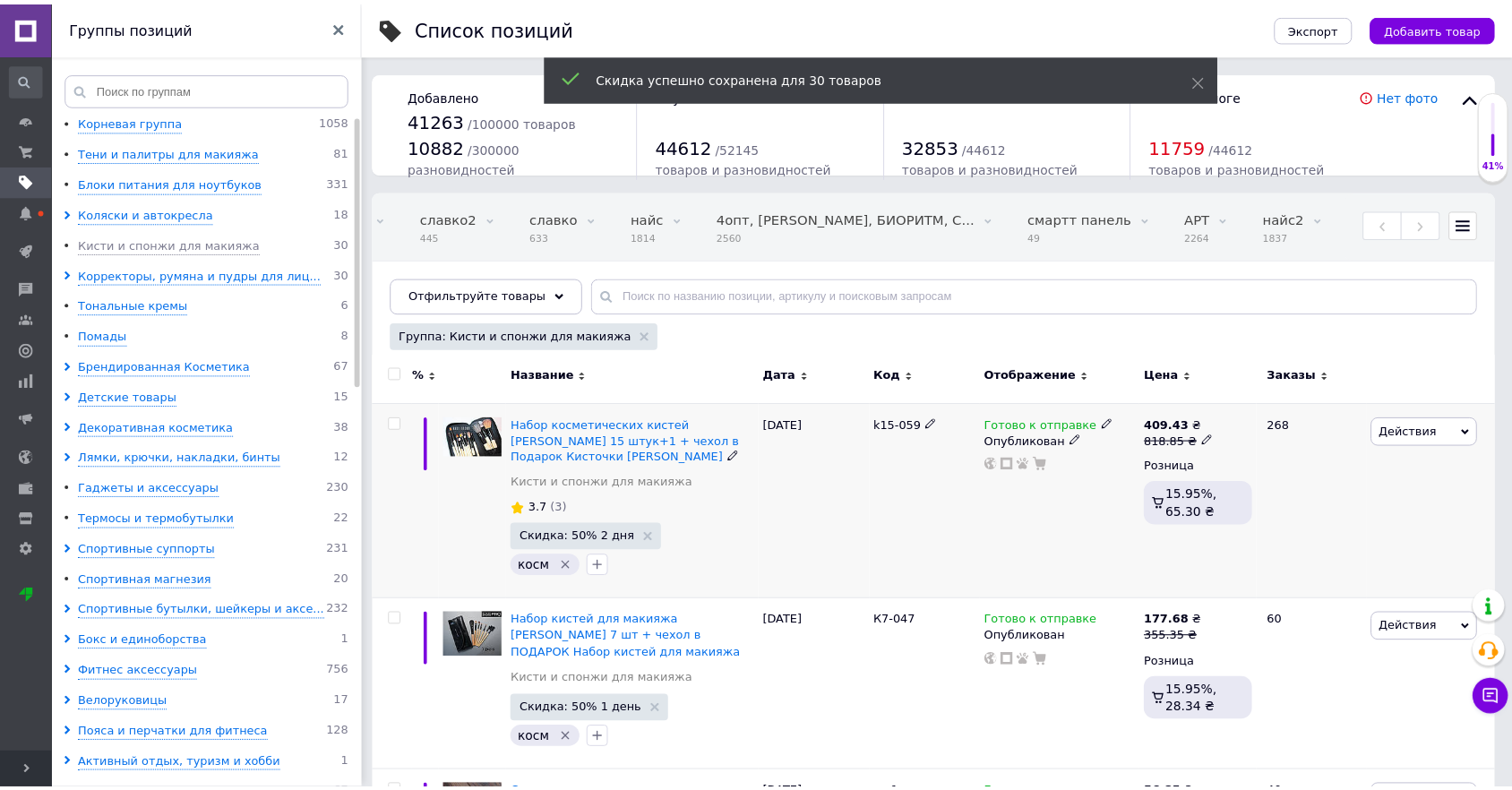
scroll to position [0, 1275]
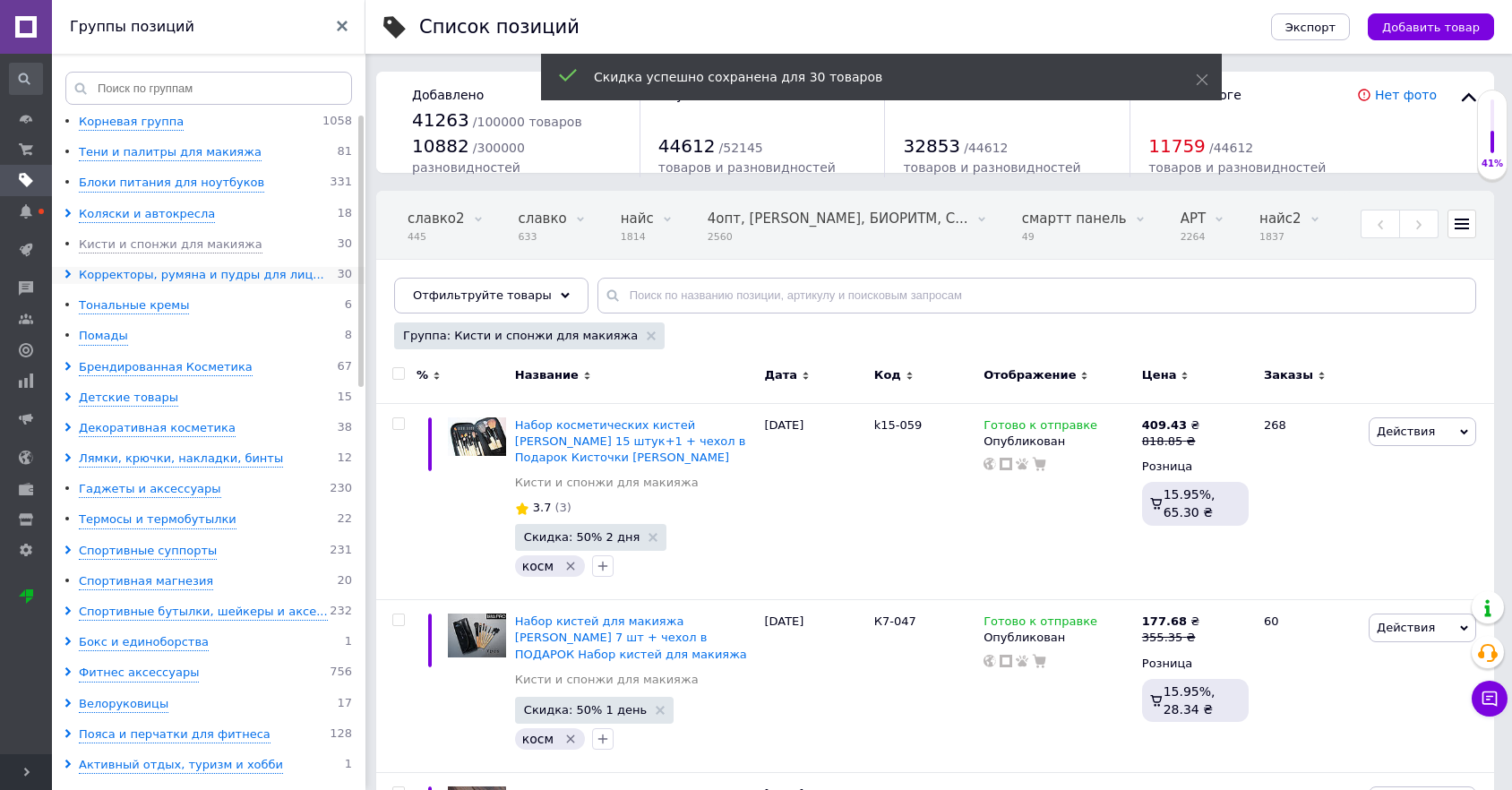
click at [151, 278] on div "Корректоры, румяна и пудры для лиц..." at bounding box center [201, 276] width 246 height 17
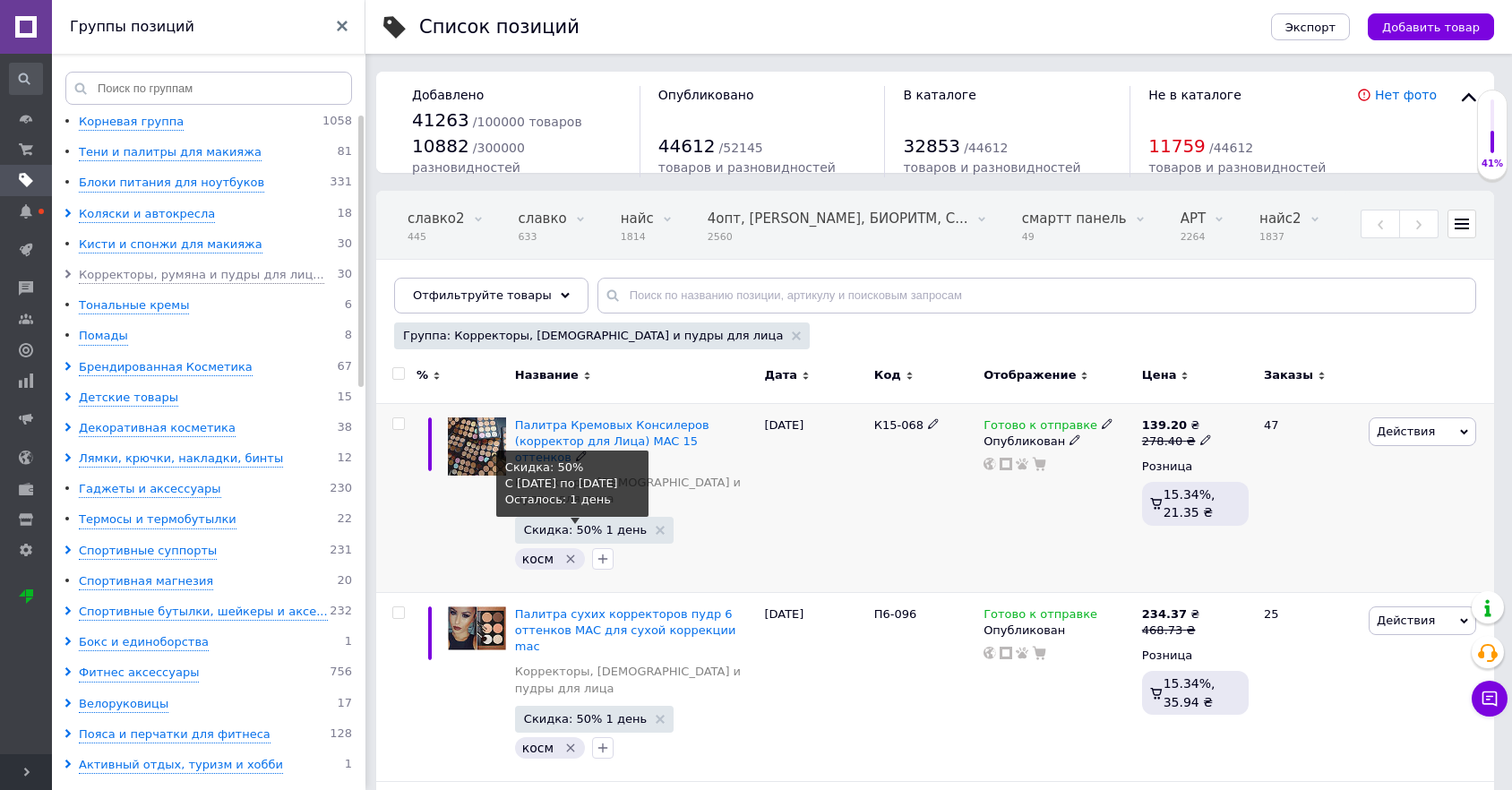
click at [595, 524] on span "Скидка: 50% 1 день" at bounding box center [585, 530] width 122 height 12
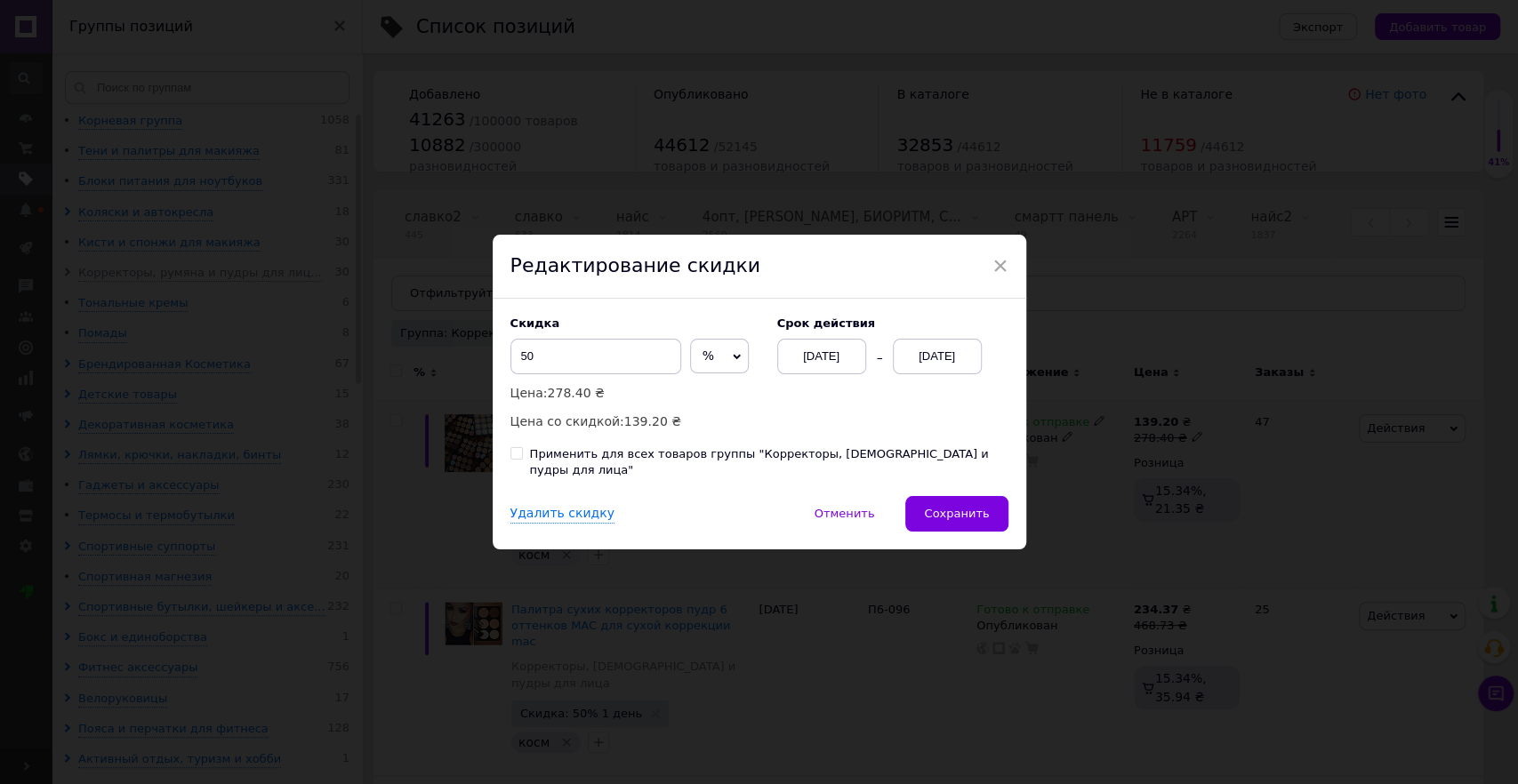
click at [816, 369] on div "[DATE]" at bounding box center [822, 356] width 89 height 36
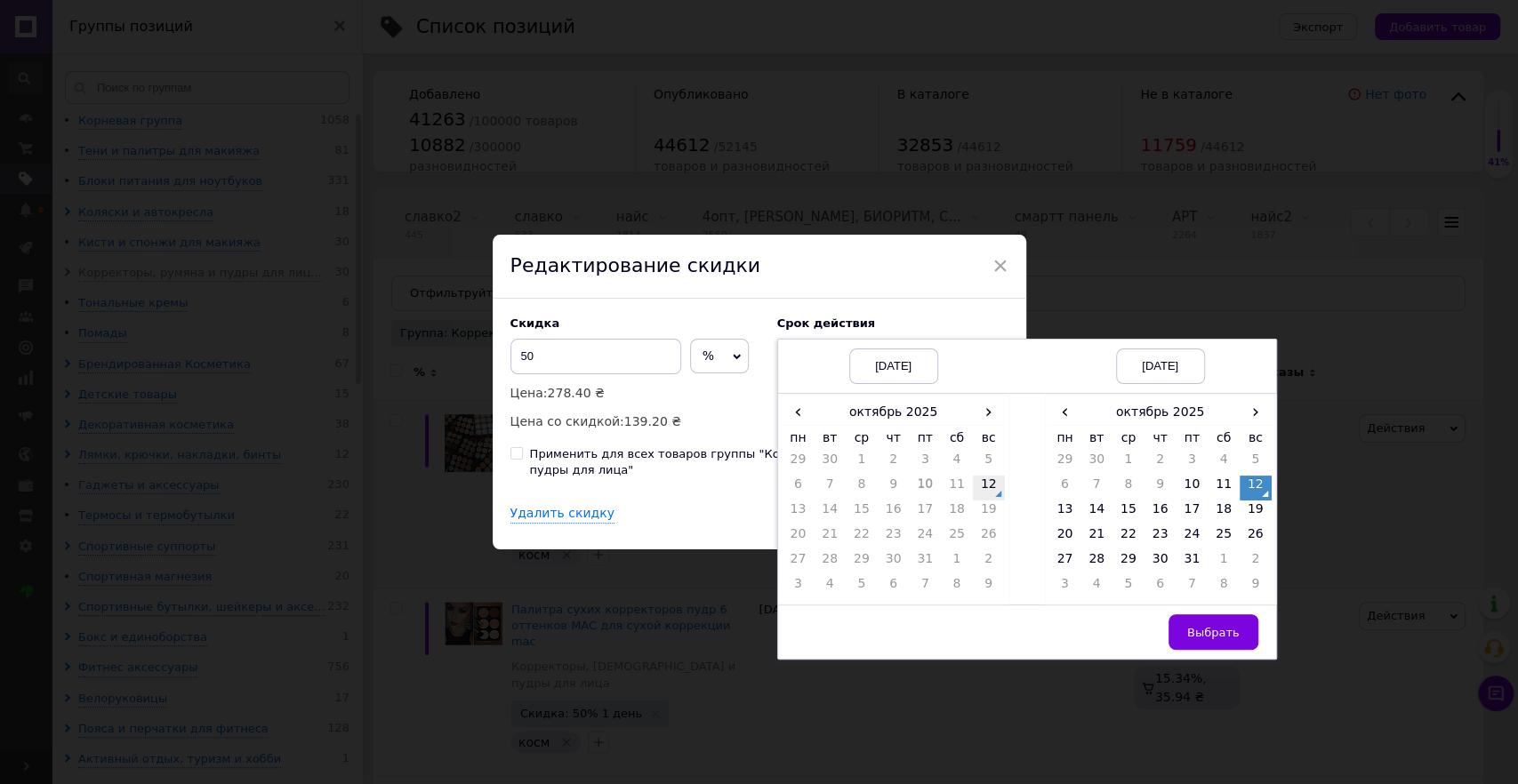
click at [975, 492] on td "12" at bounding box center [989, 488] width 32 height 25
drag, startPoint x: 1082, startPoint y: 518, endPoint x: 1124, endPoint y: 531, distance: 44.0
click at [1084, 518] on td "14" at bounding box center [1096, 513] width 32 height 25
click at [1200, 639] on span "Выбрать" at bounding box center [1213, 633] width 52 height 14
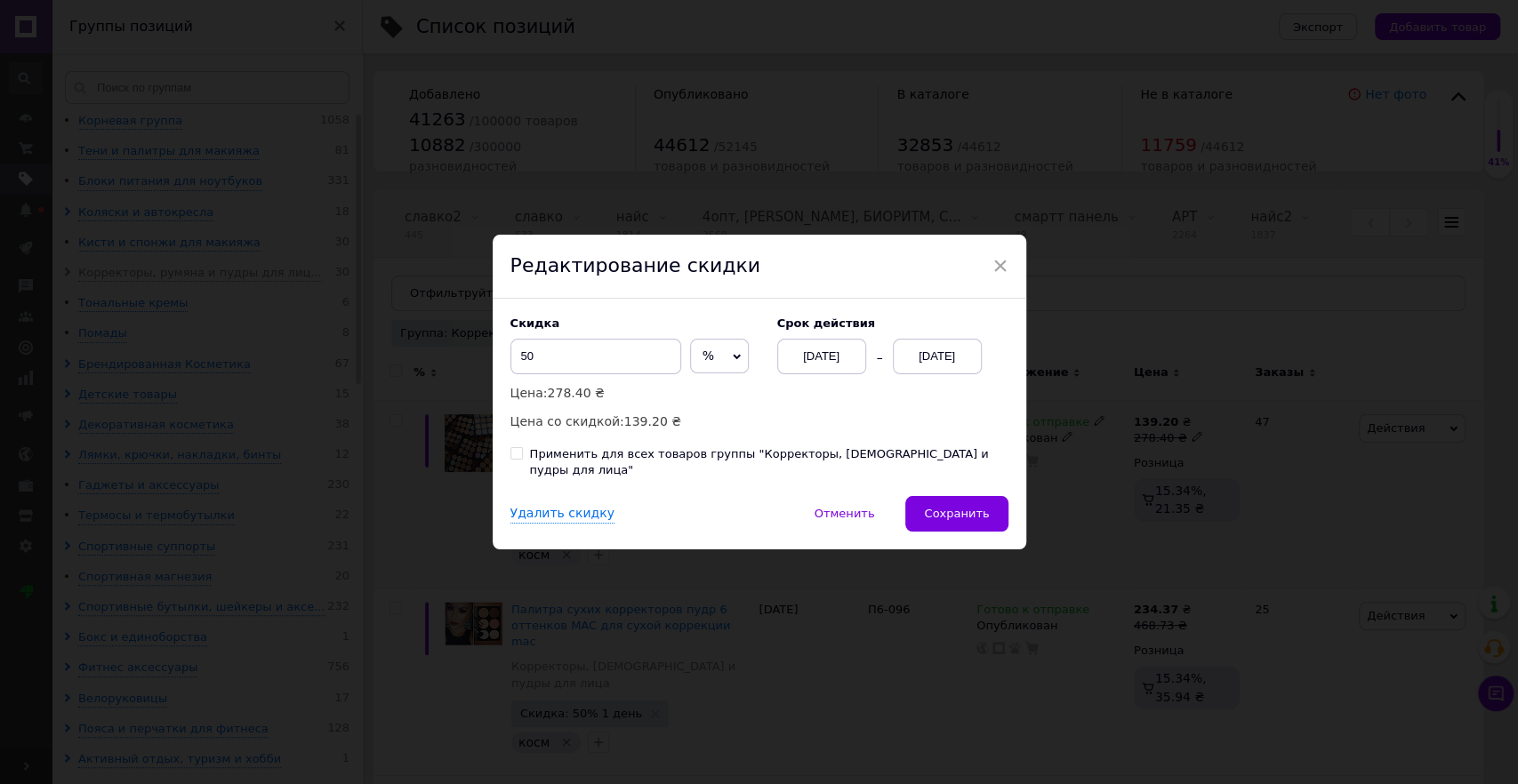
click at [889, 432] on div "Скидка 50 % ₴ Цена: 278.40 ₴ Цена со скидкой: 139.20 ₴ Cрок действия [DATE] [DA…" at bounding box center [759, 374] width 498 height 116
click at [854, 462] on div "Применить для всех товаров группы "Корректоры, [DEMOGRAPHIC_DATA] и пудры для л…" at bounding box center [770, 462] width 478 height 32
click at [522, 459] on input "Применить для всех товаров группы "Корректоры, [DEMOGRAPHIC_DATA] и пудры для л…" at bounding box center [516, 453] width 12 height 12
checkbox input "true"
click at [855, 432] on div "Скидка 50 % ₴ Цена: 278.40 ₴ Цена со скидкой: 139.20 ₴ Cрок действия [DATE] [DA…" at bounding box center [759, 374] width 498 height 116
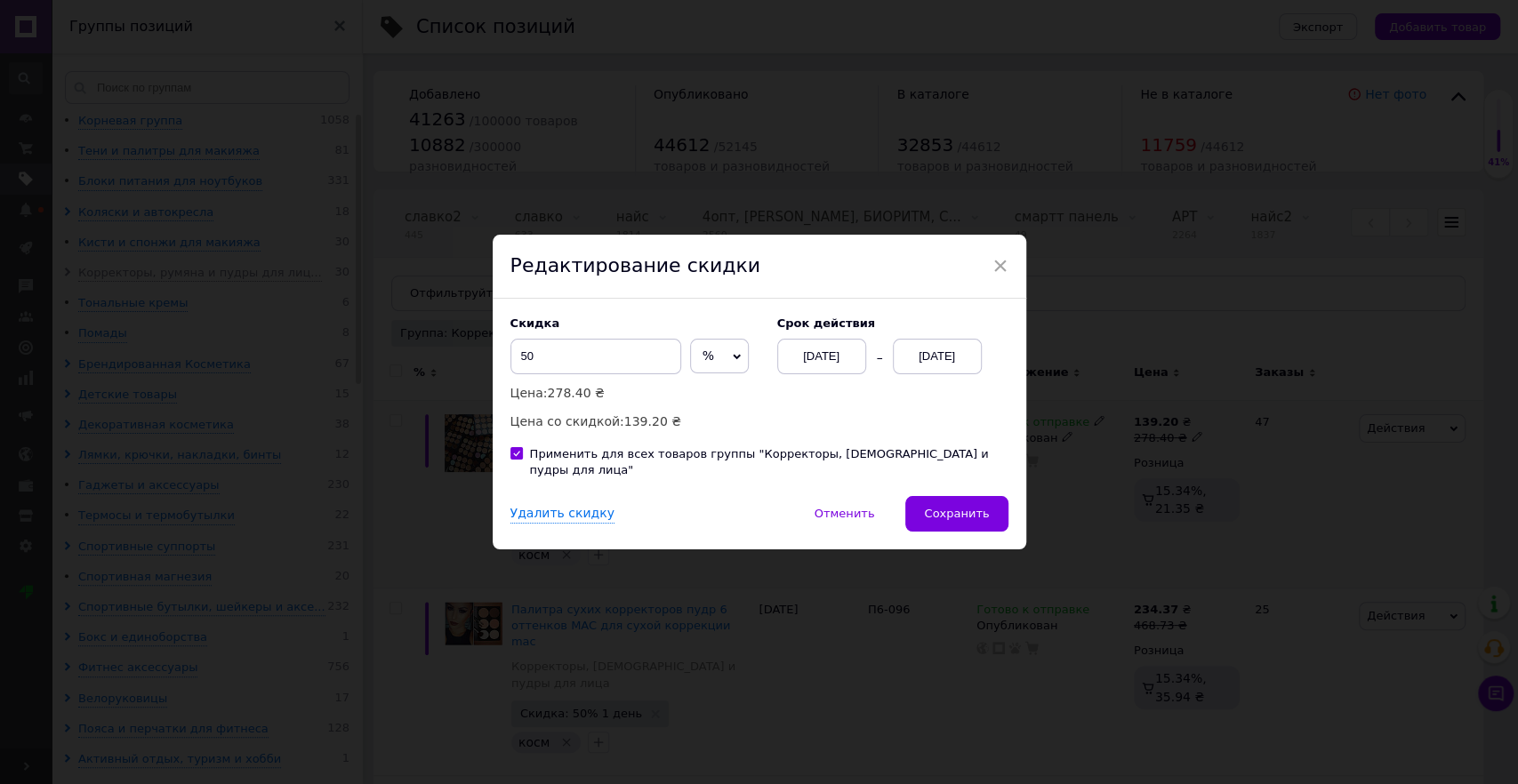
drag, startPoint x: 998, startPoint y: 504, endPoint x: 989, endPoint y: 503, distance: 9.1
click at [997, 504] on button "Сохранить" at bounding box center [957, 514] width 102 height 36
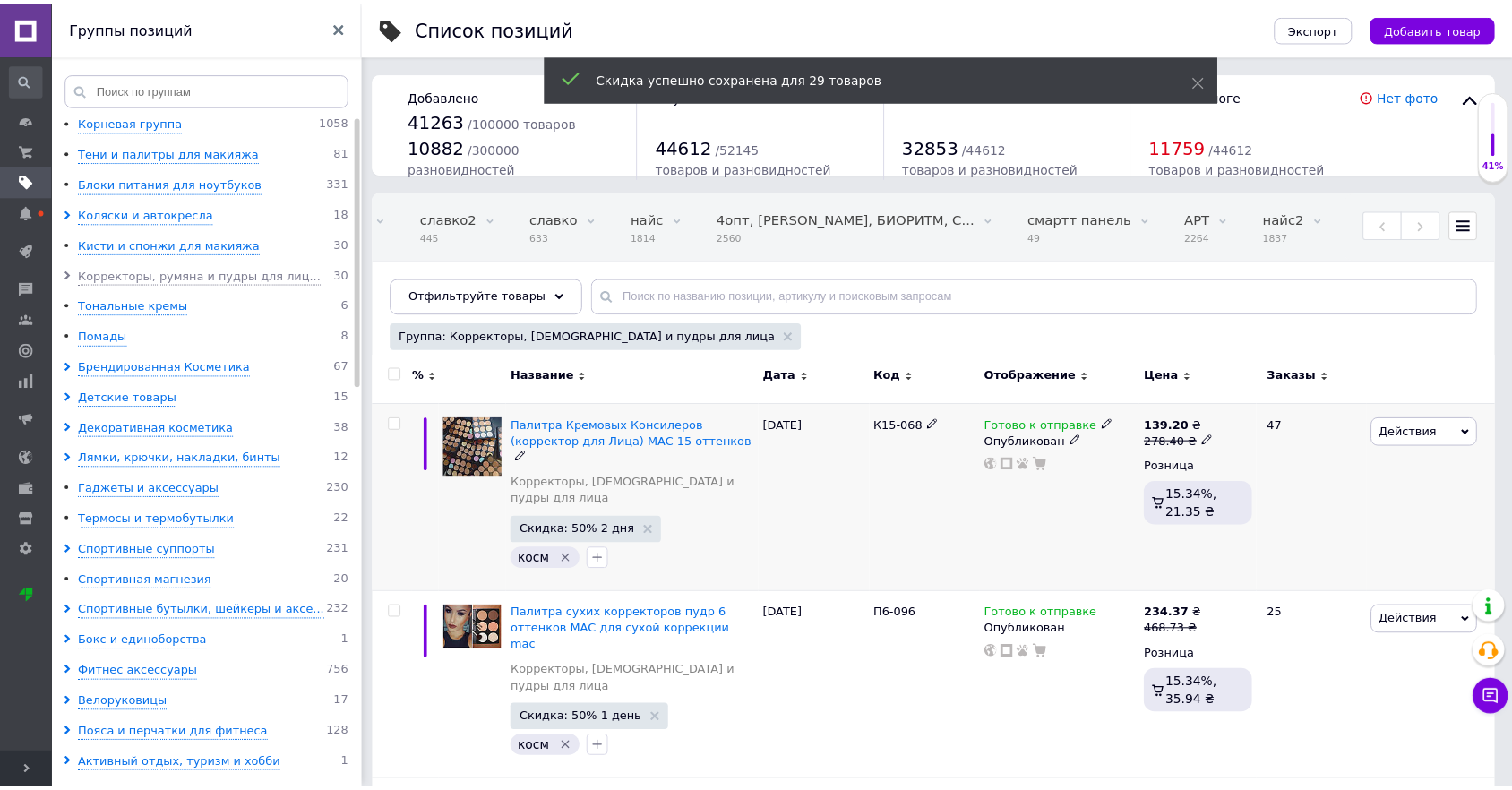
scroll to position [0, 1275]
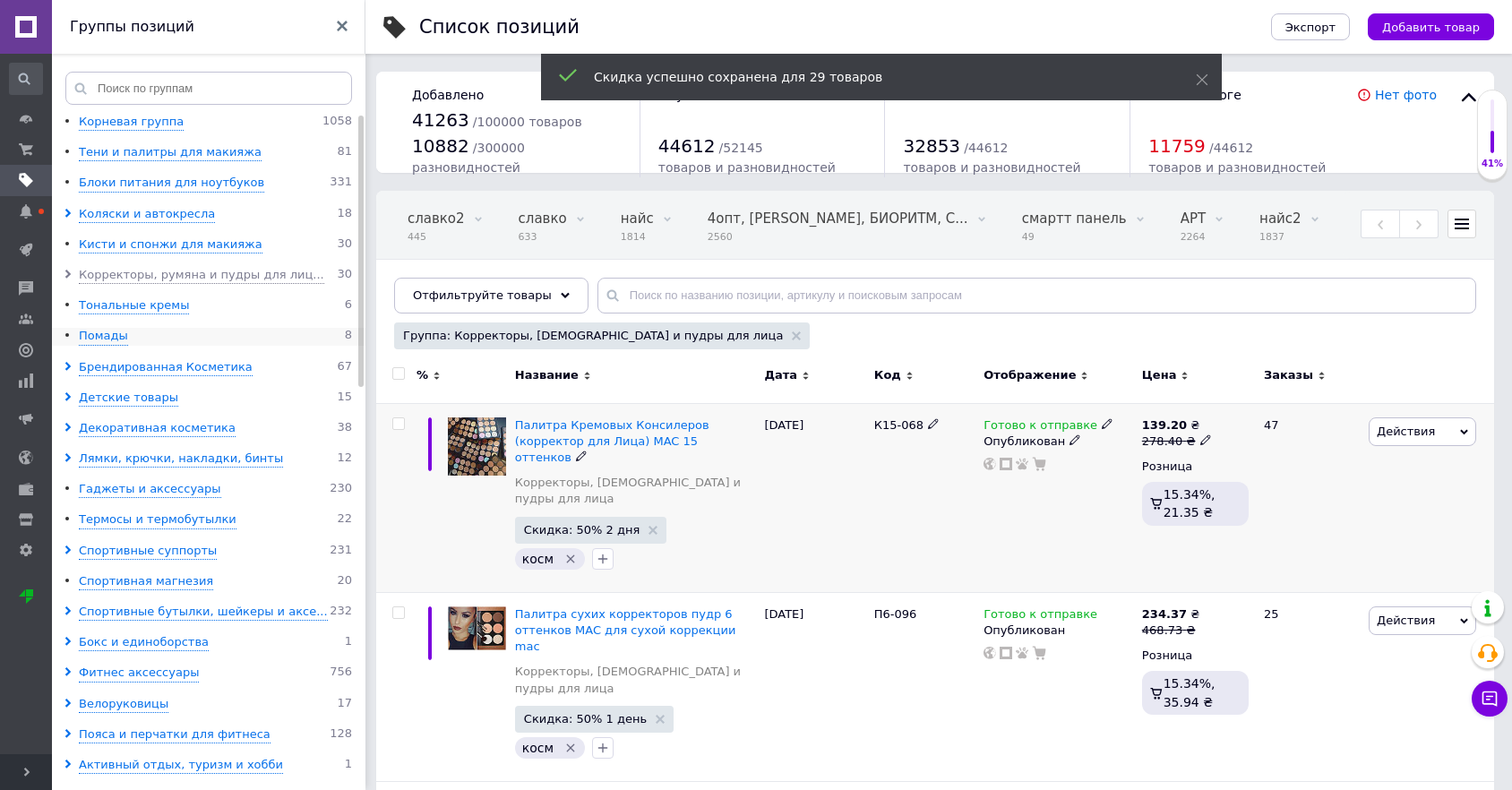
click at [123, 334] on div "Помады 8" at bounding box center [215, 336] width 273 height 17
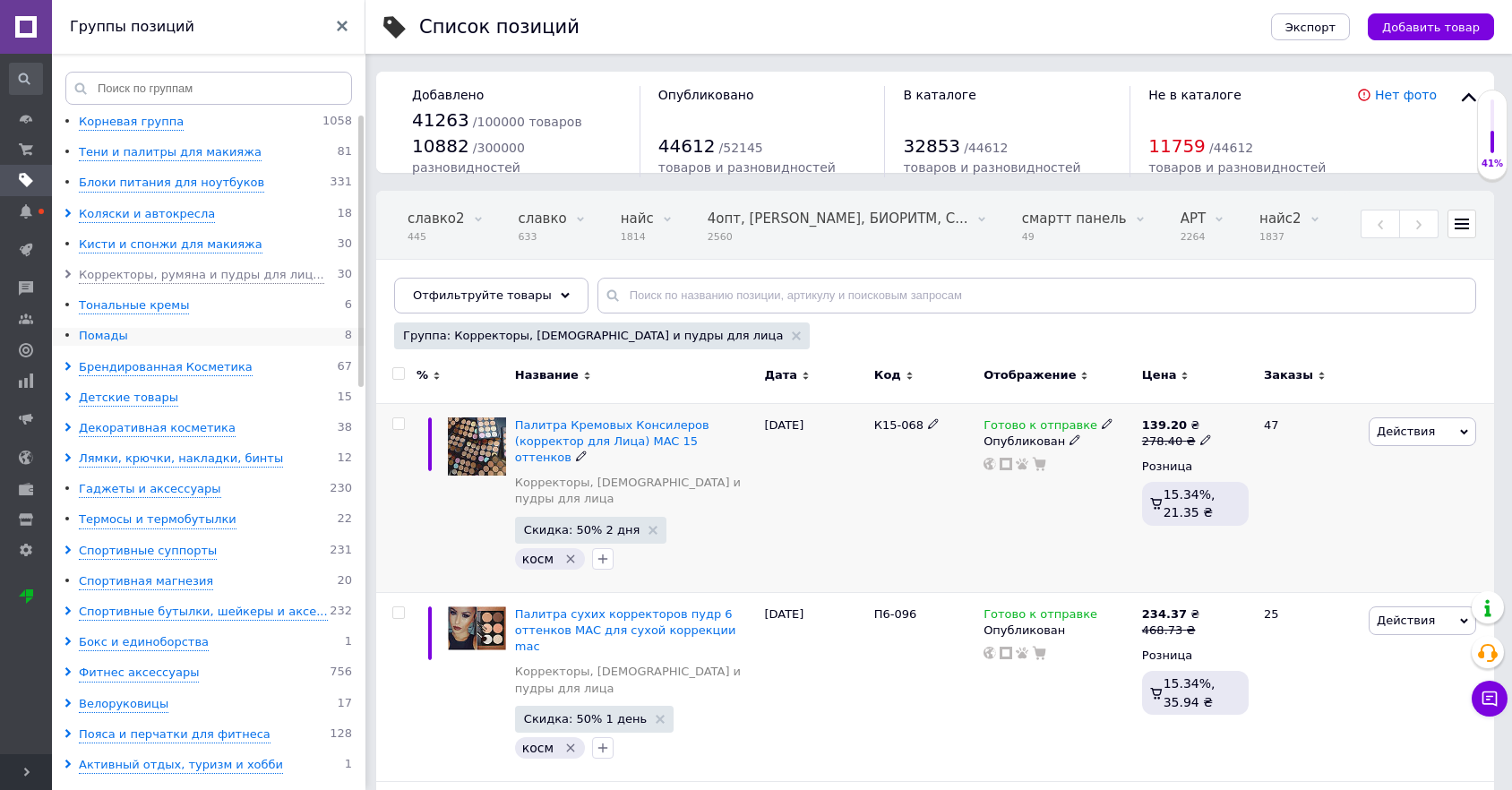
click at [113, 335] on div "Помады" at bounding box center [103, 336] width 50 height 17
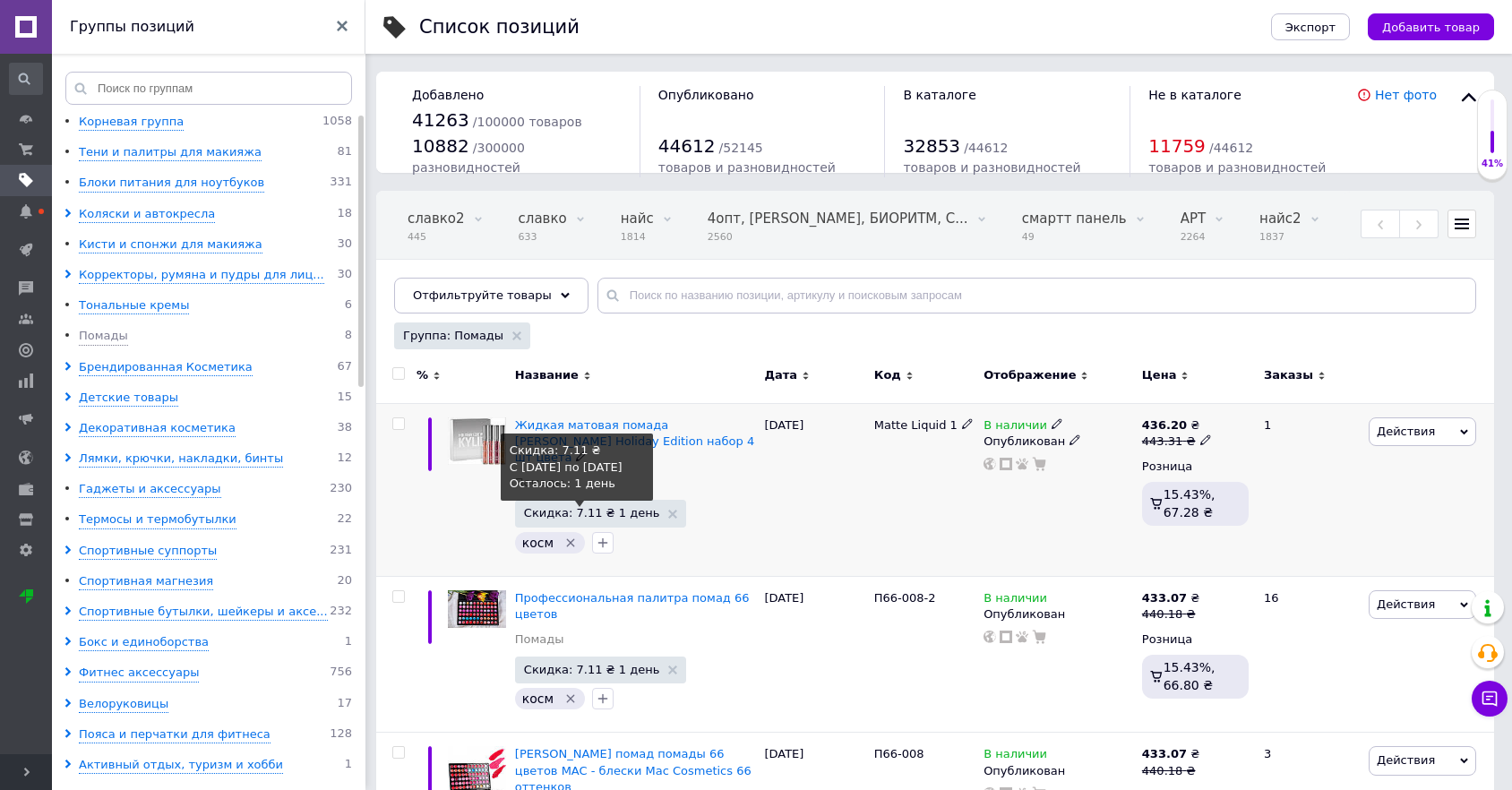
click at [572, 507] on span "Скидка: 7.11 ₴ 1 день" at bounding box center [592, 513] width 136 height 12
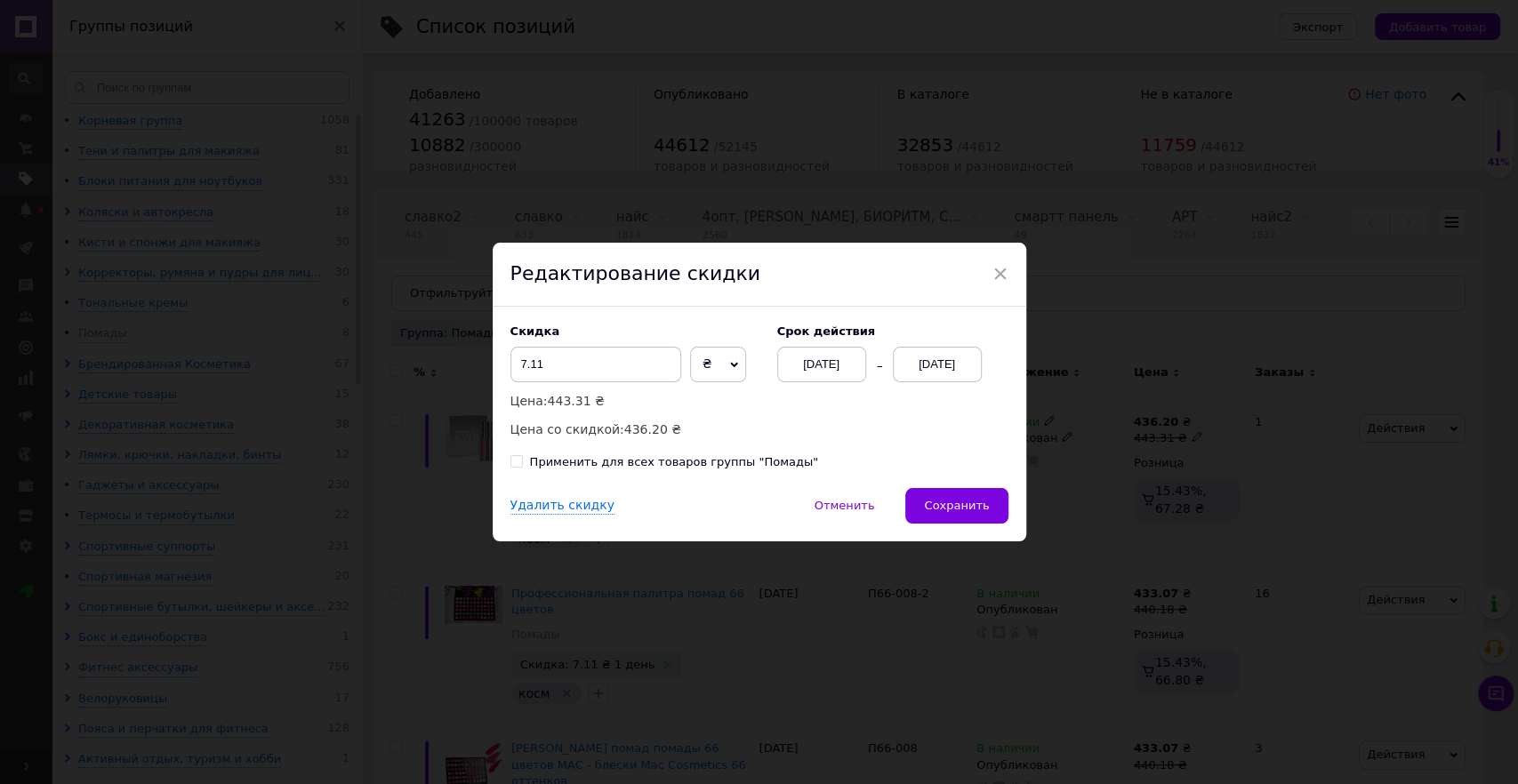
click at [824, 364] on div "[DATE]" at bounding box center [822, 365] width 89 height 36
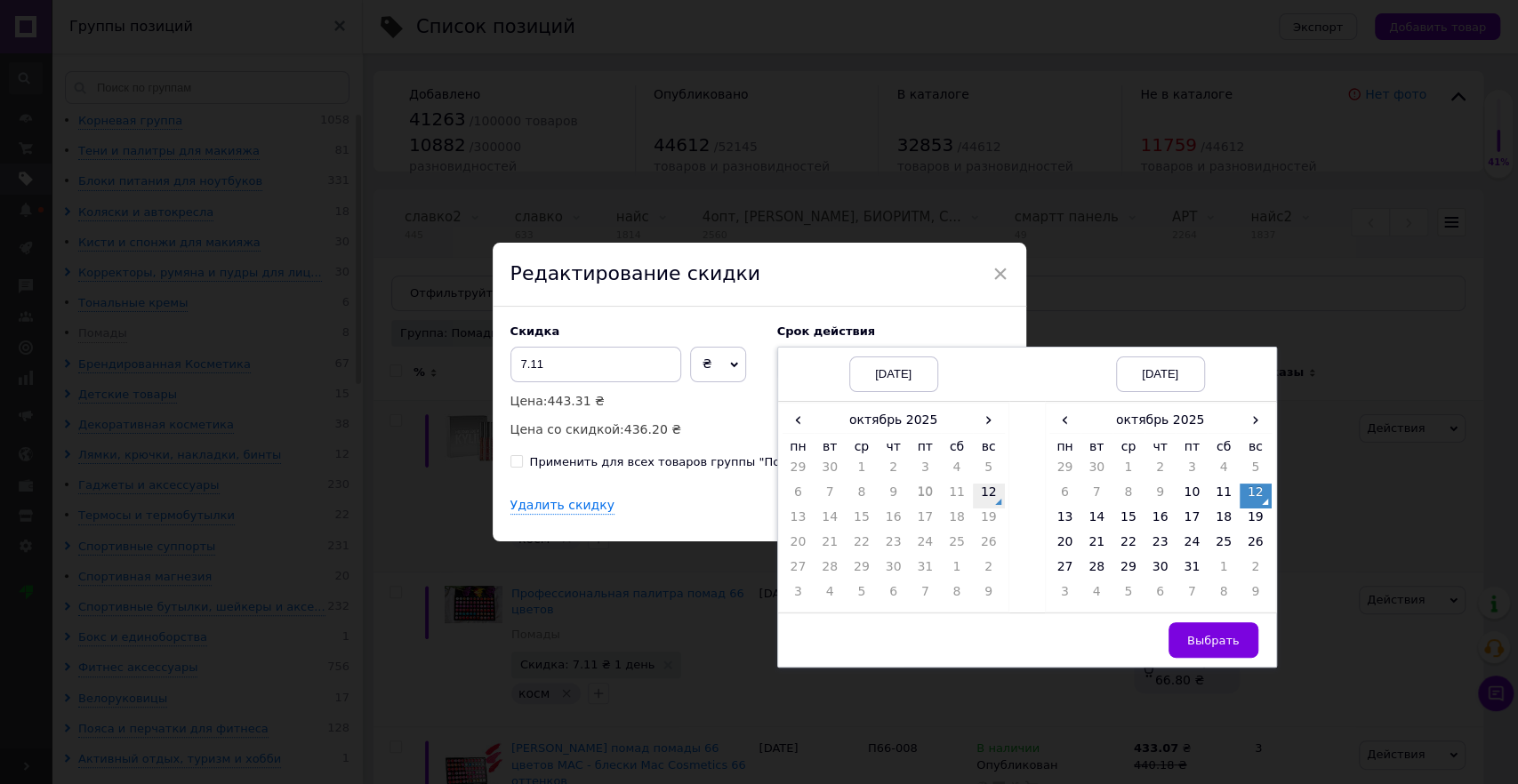
click at [976, 494] on td "12" at bounding box center [989, 497] width 32 height 25
click at [1104, 520] on td "14" at bounding box center [1096, 521] width 32 height 25
click at [1206, 637] on span "Выбрать" at bounding box center [1213, 640] width 52 height 14
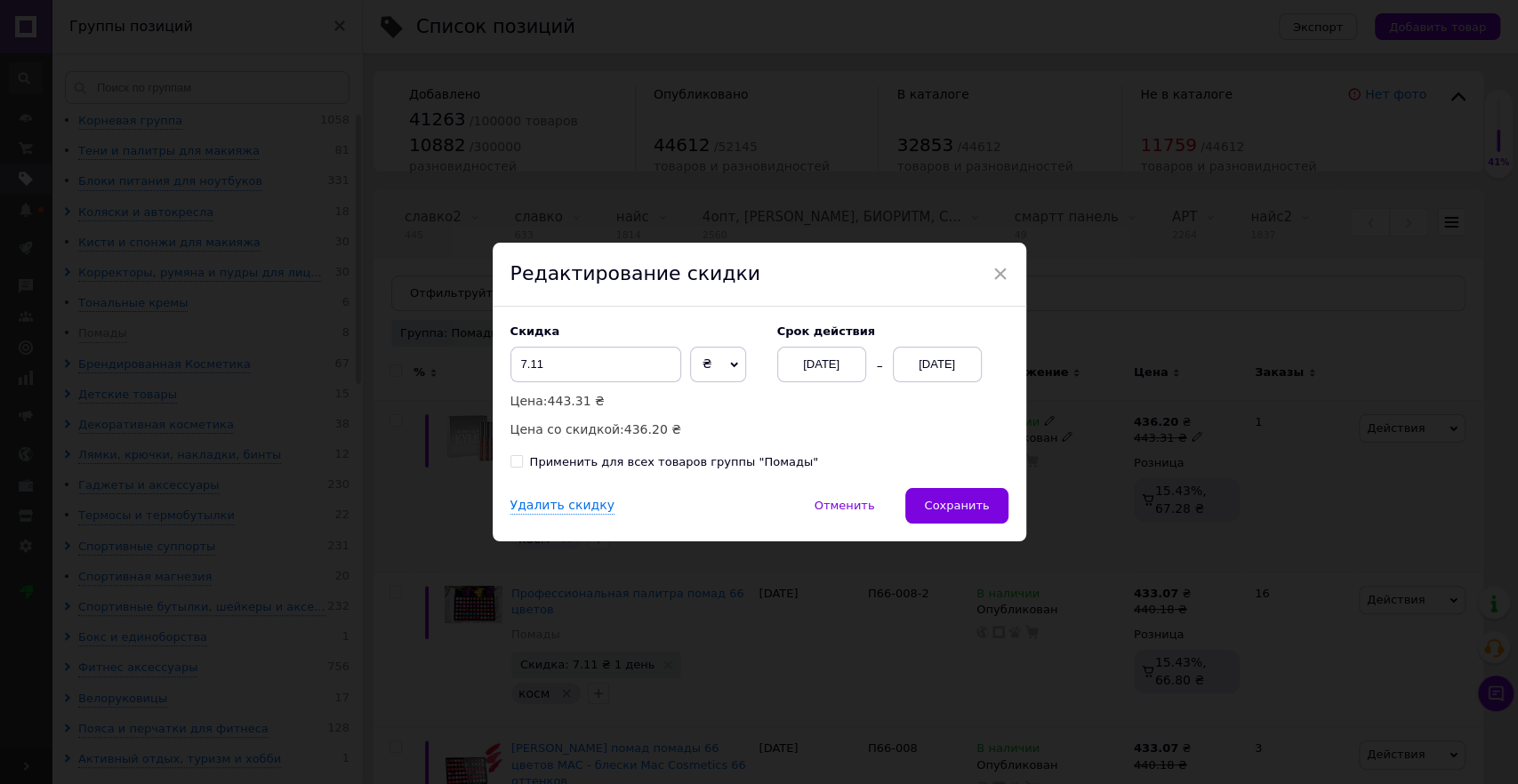
click at [804, 435] on div "Скидка 7.11 ₴ % Цена: 443.31 ₴ Цена со скидкой: 436.20 ₴ Cрок действия [DATE] […" at bounding box center [759, 383] width 498 height 116
click at [759, 462] on div "Применить для всех товаров группы "Помады"" at bounding box center [675, 462] width 289 height 16
click at [522, 462] on input "Применить для всех товаров группы "Помады"" at bounding box center [516, 461] width 12 height 12
checkbox input "true"
click at [776, 419] on div "Скидка 7.11 ₴ % Цена: 443.31 ₴ Цена со скидкой: 436.20 ₴ Cрок действия [DATE] […" at bounding box center [759, 383] width 498 height 116
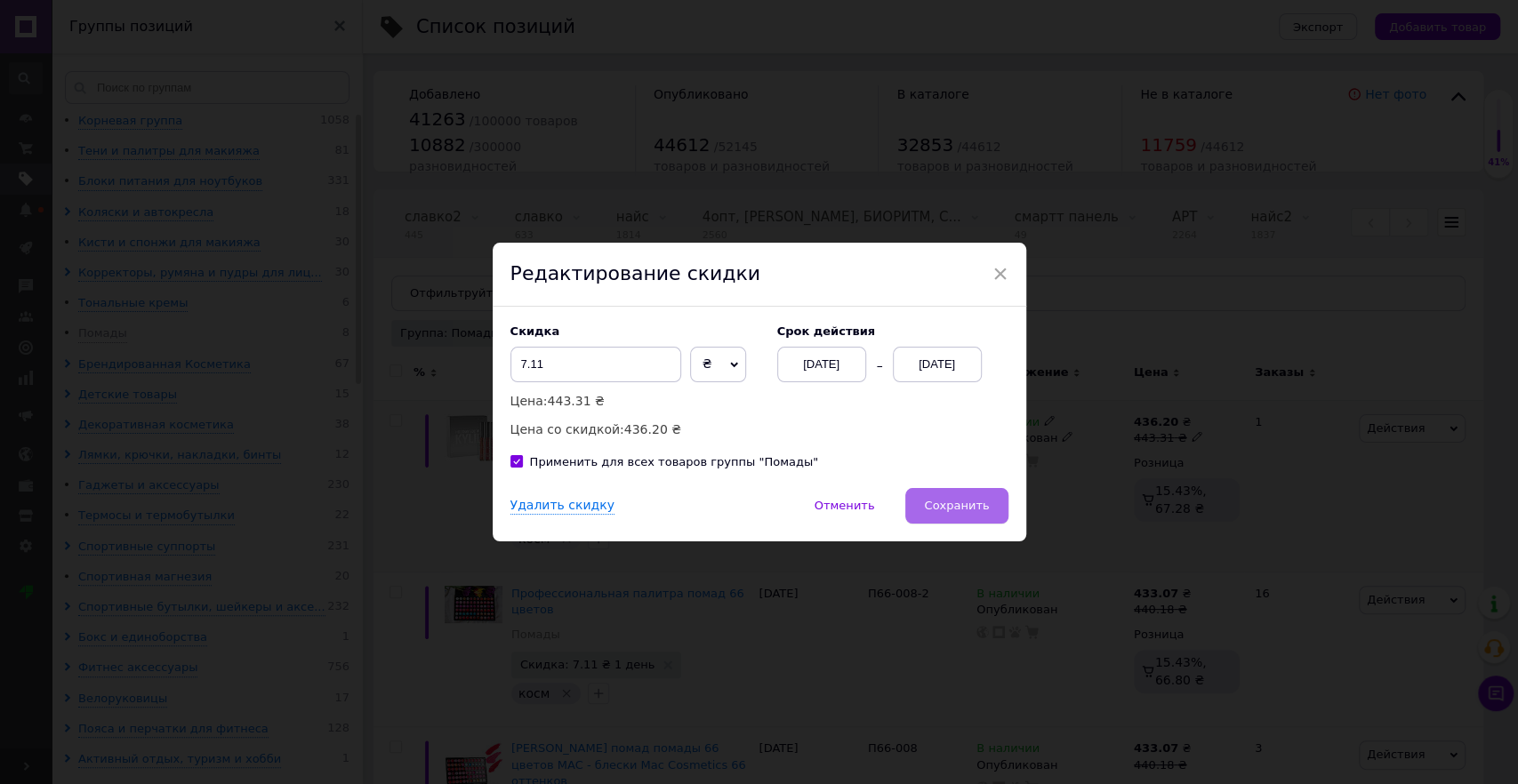
click at [951, 499] on span "Сохранить" at bounding box center [956, 505] width 65 height 14
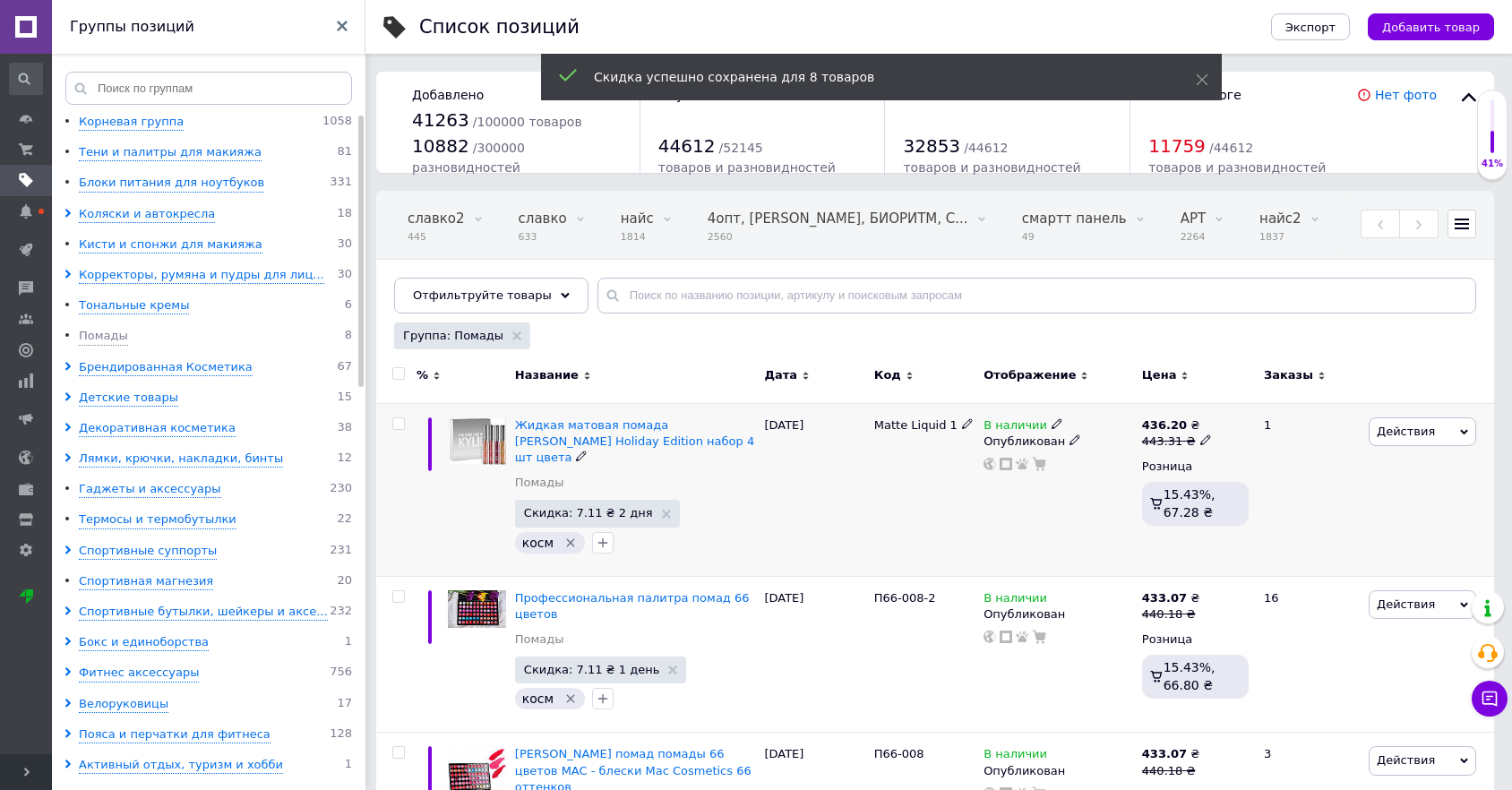
scroll to position [0, 1275]
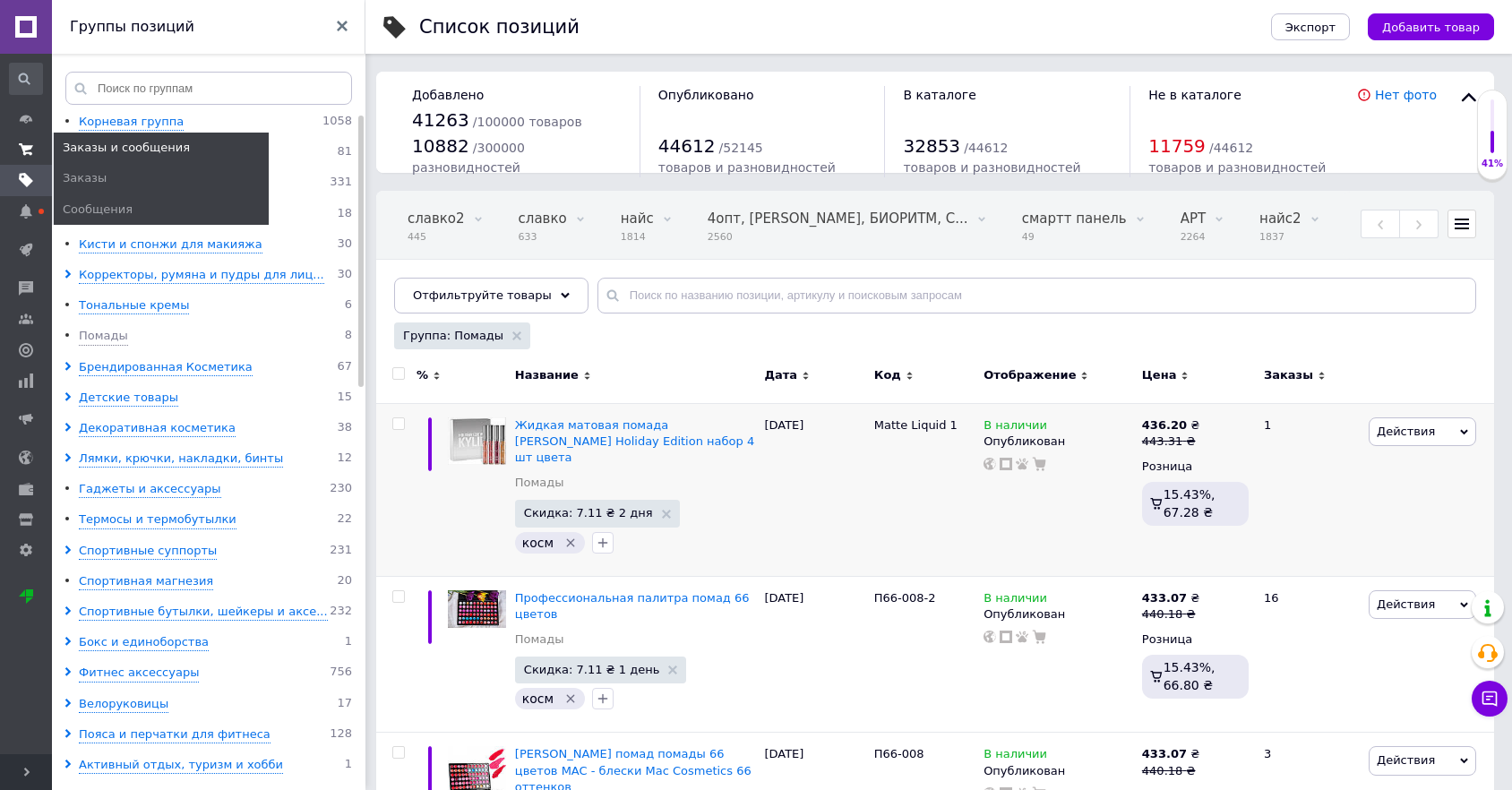
click at [30, 149] on use at bounding box center [25, 150] width 15 height 12
